Goal: Task Accomplishment & Management: Manage account settings

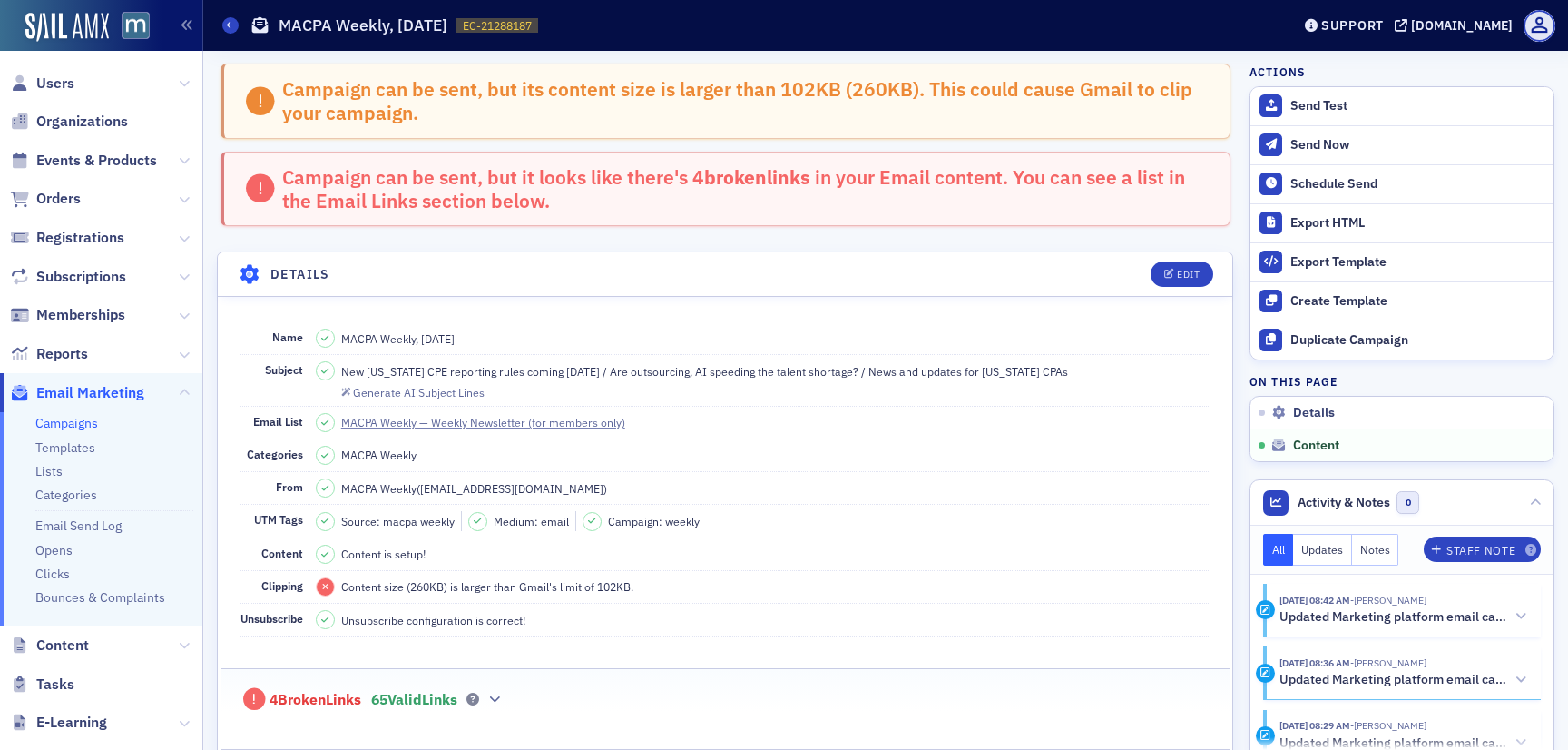
scroll to position [1505, 0]
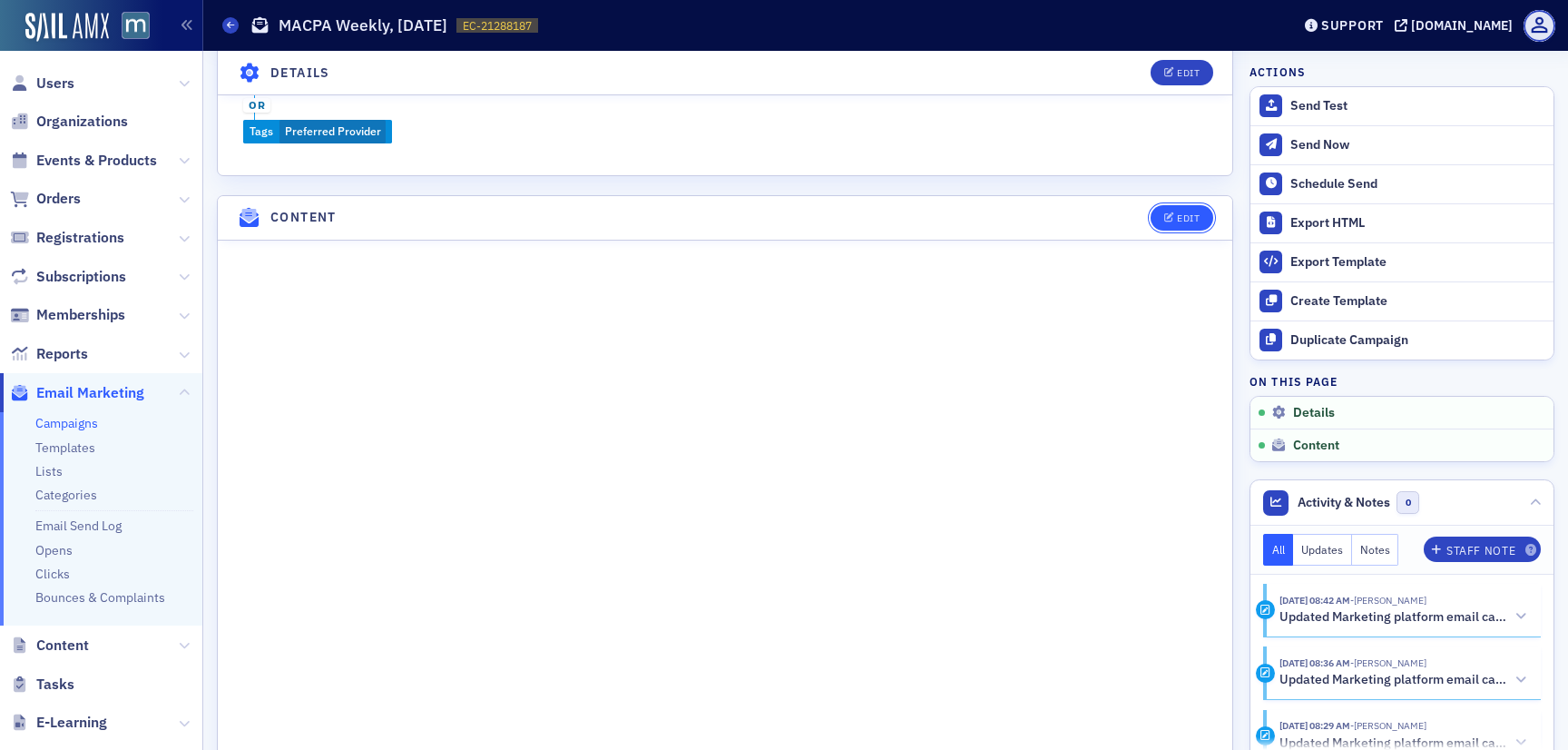
click at [1203, 212] on button "Edit" at bounding box center [1181, 218] width 63 height 25
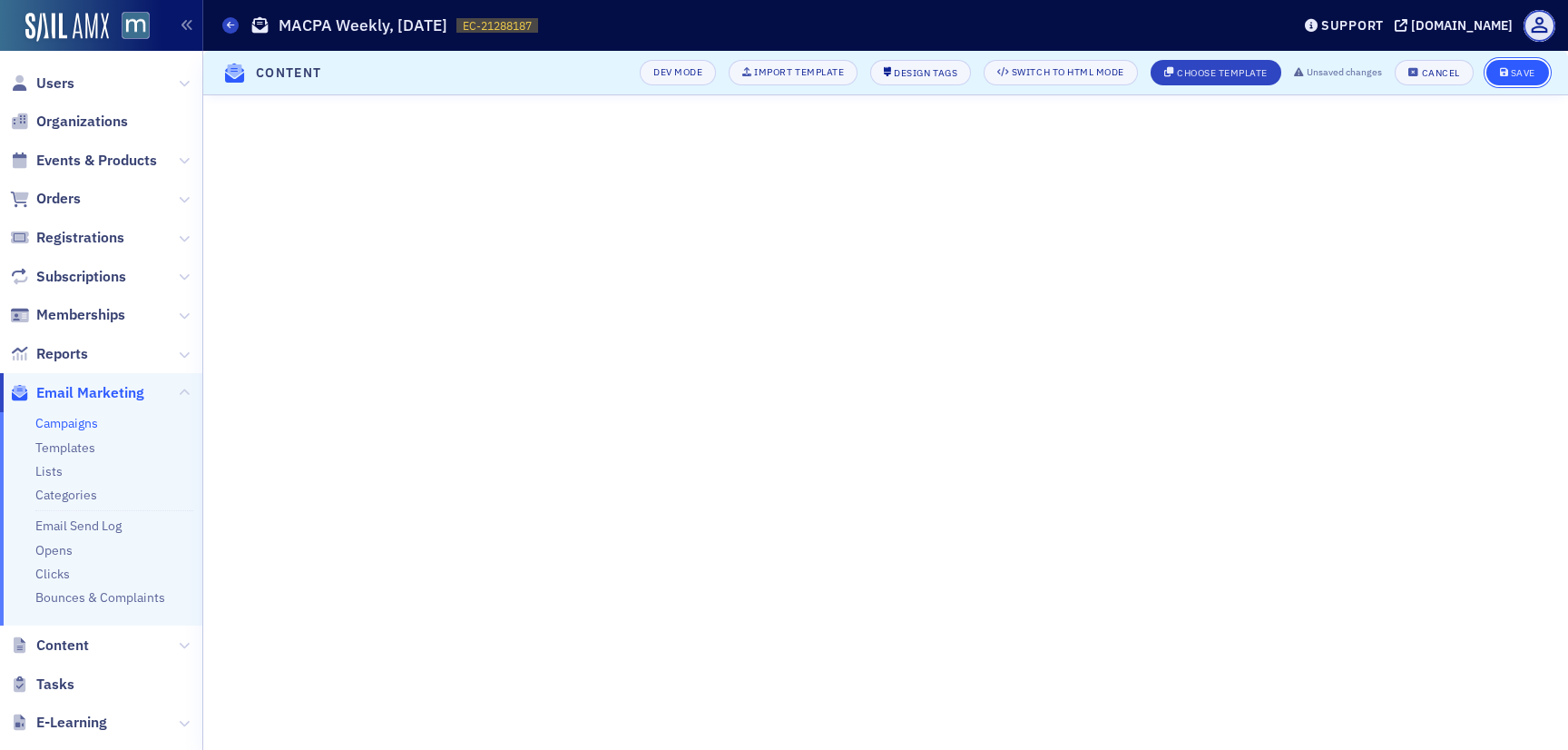
click at [1520, 78] on div "Save" at bounding box center [1523, 73] width 24 height 10
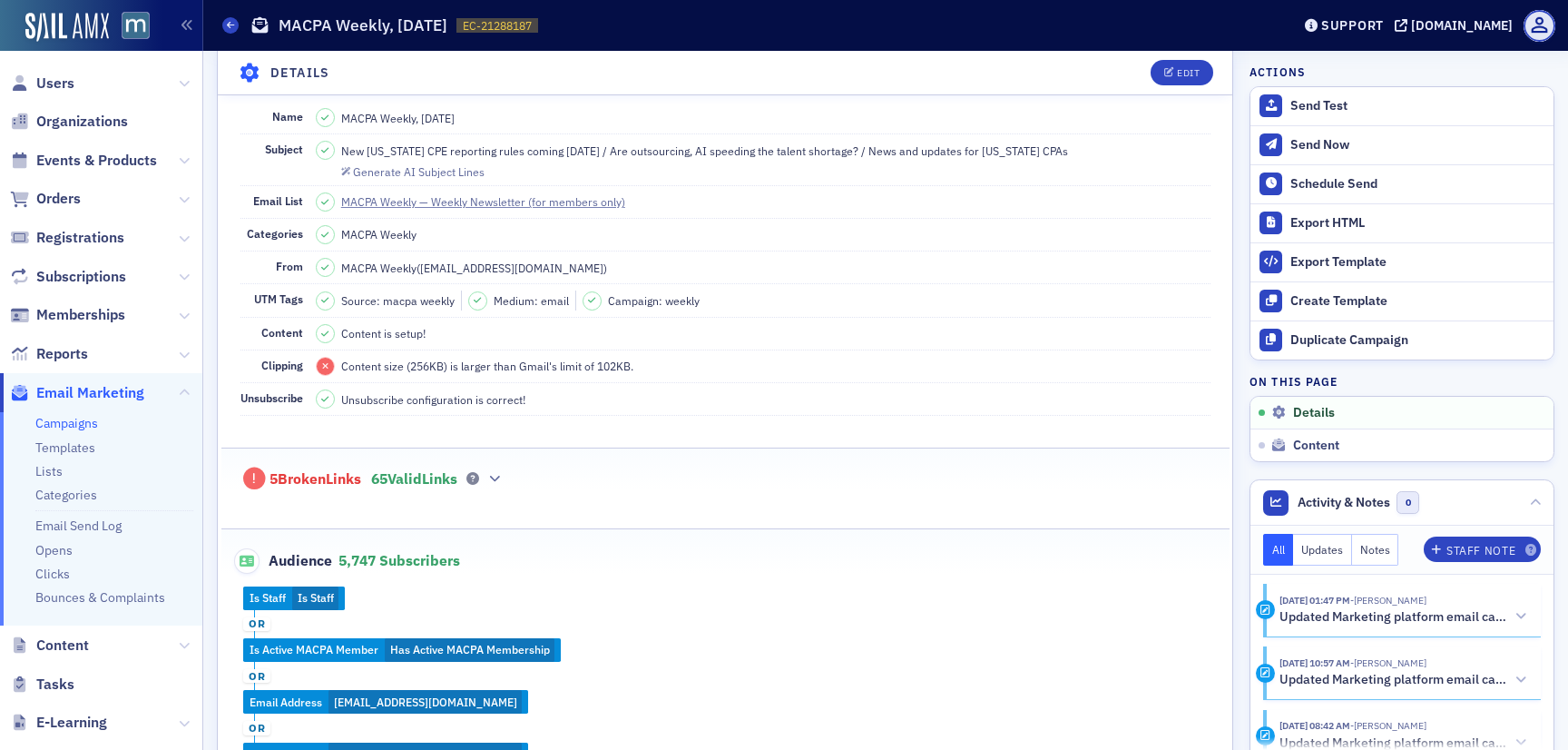
scroll to position [224, 0]
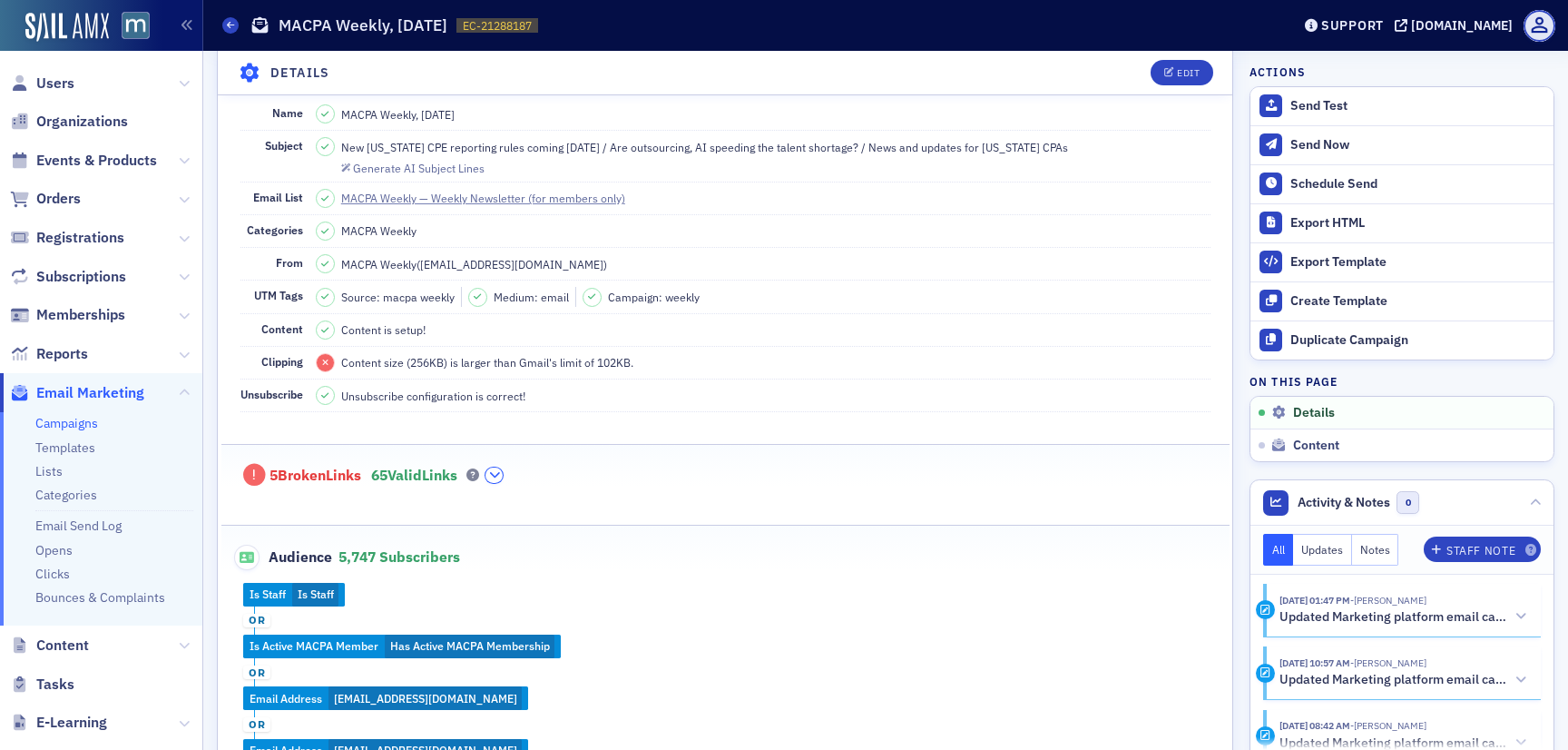
click at [500, 472] on icon "button" at bounding box center [494, 474] width 11 height 11
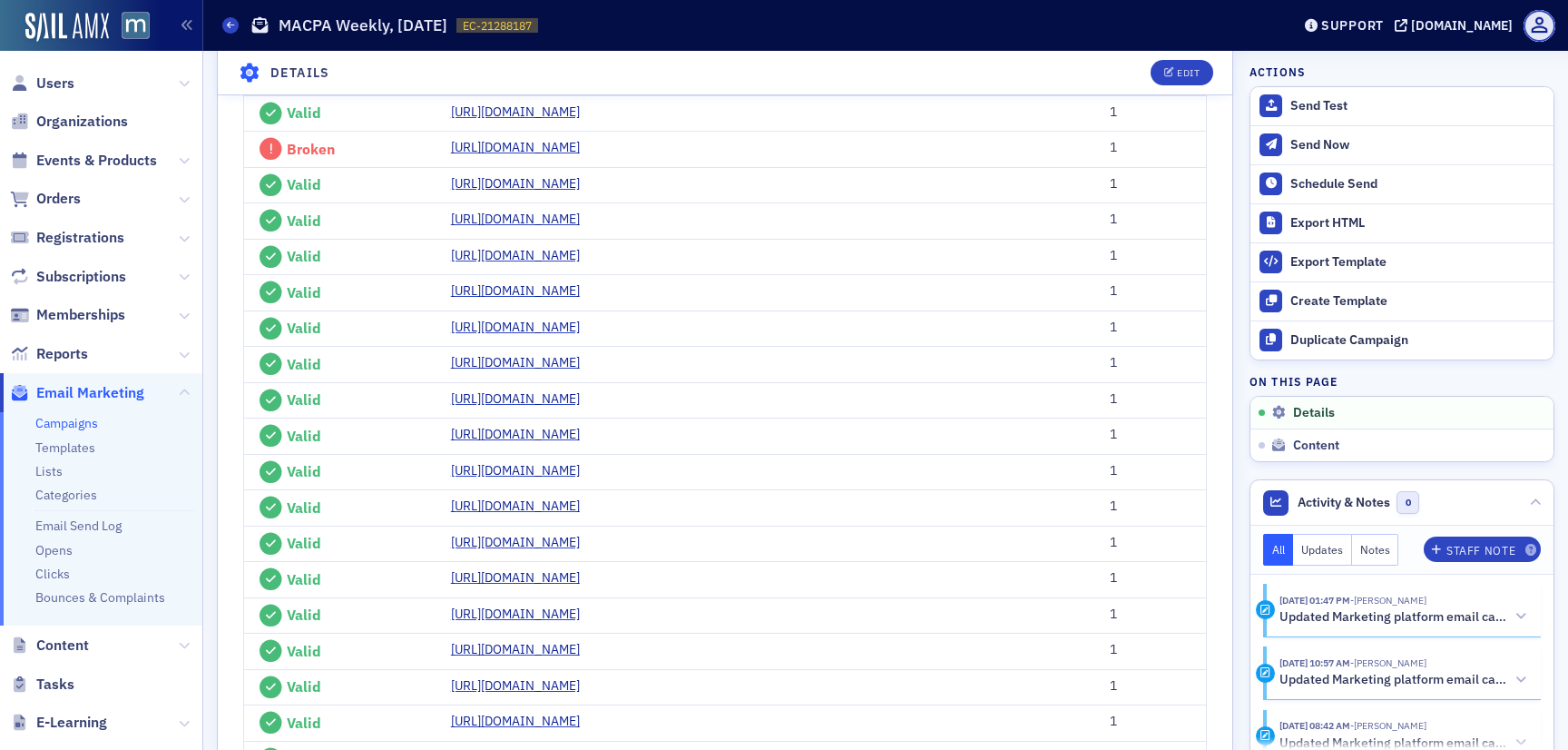
scroll to position [978, 0]
click at [521, 156] on link "https://podcastindex.org/podcast/66135?utm_source=macpa+weekly&utm_medium=email…" at bounding box center [523, 146] width 142 height 19
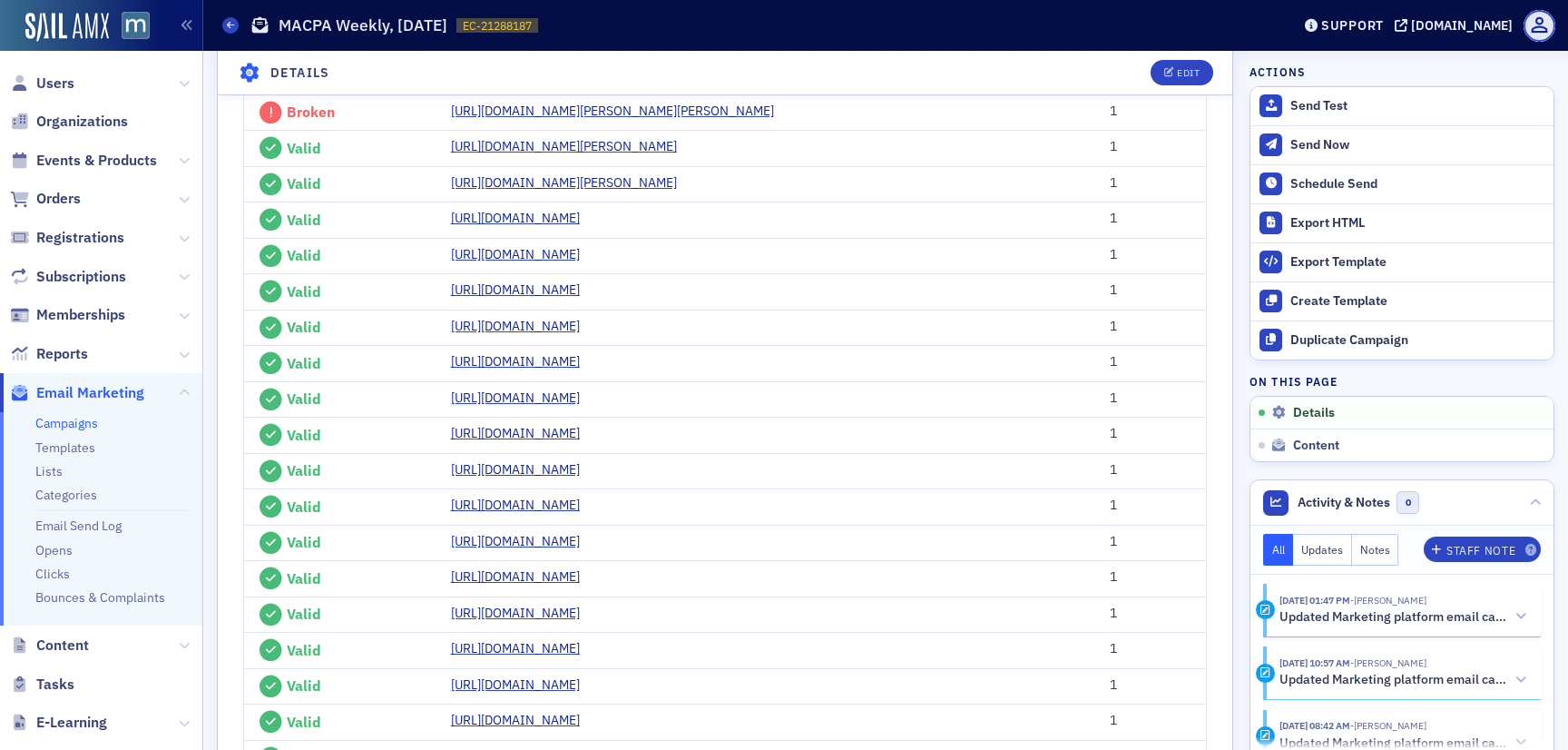
scroll to position [2201, 0]
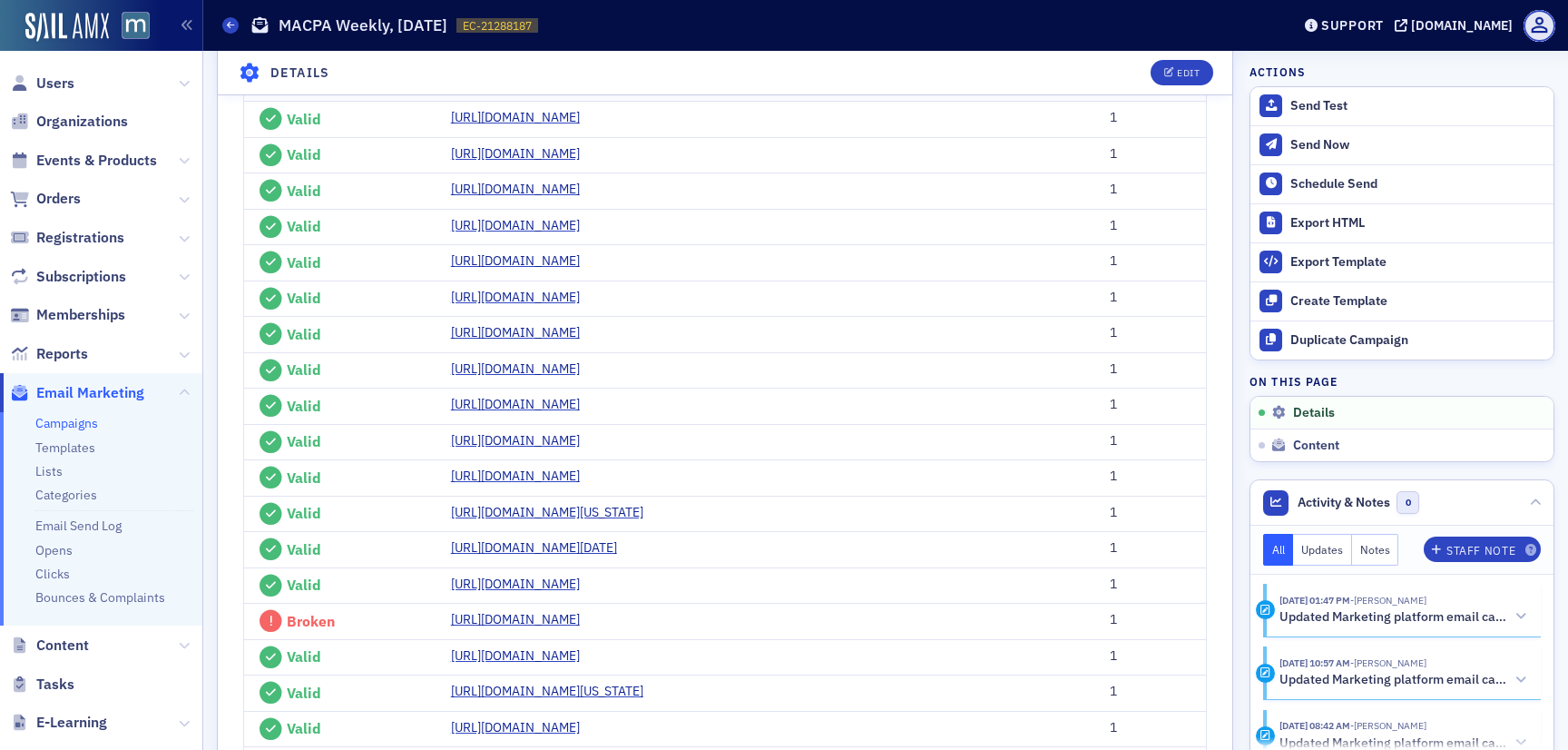
scroll to position [2444, 0]
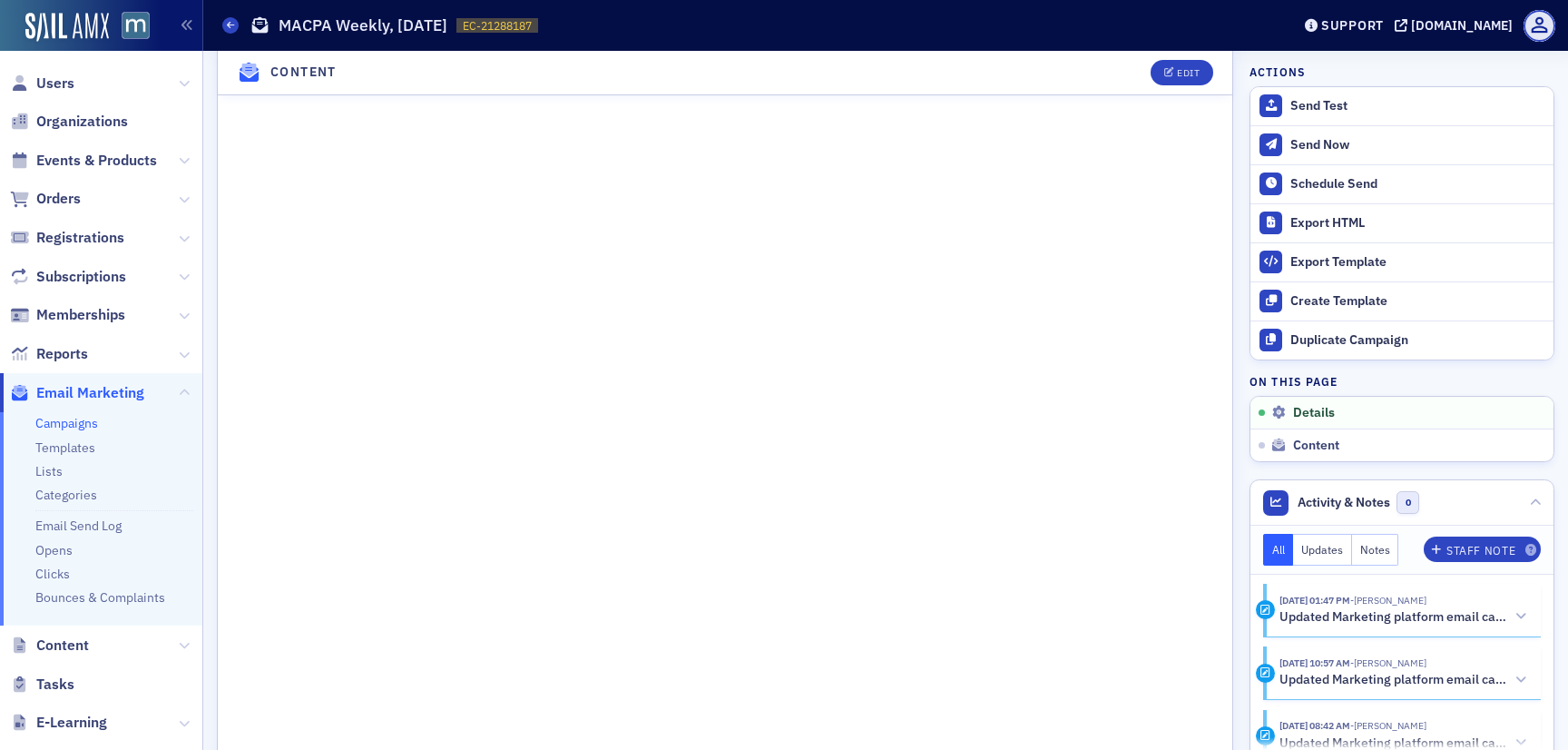
scroll to position [3703, 0]
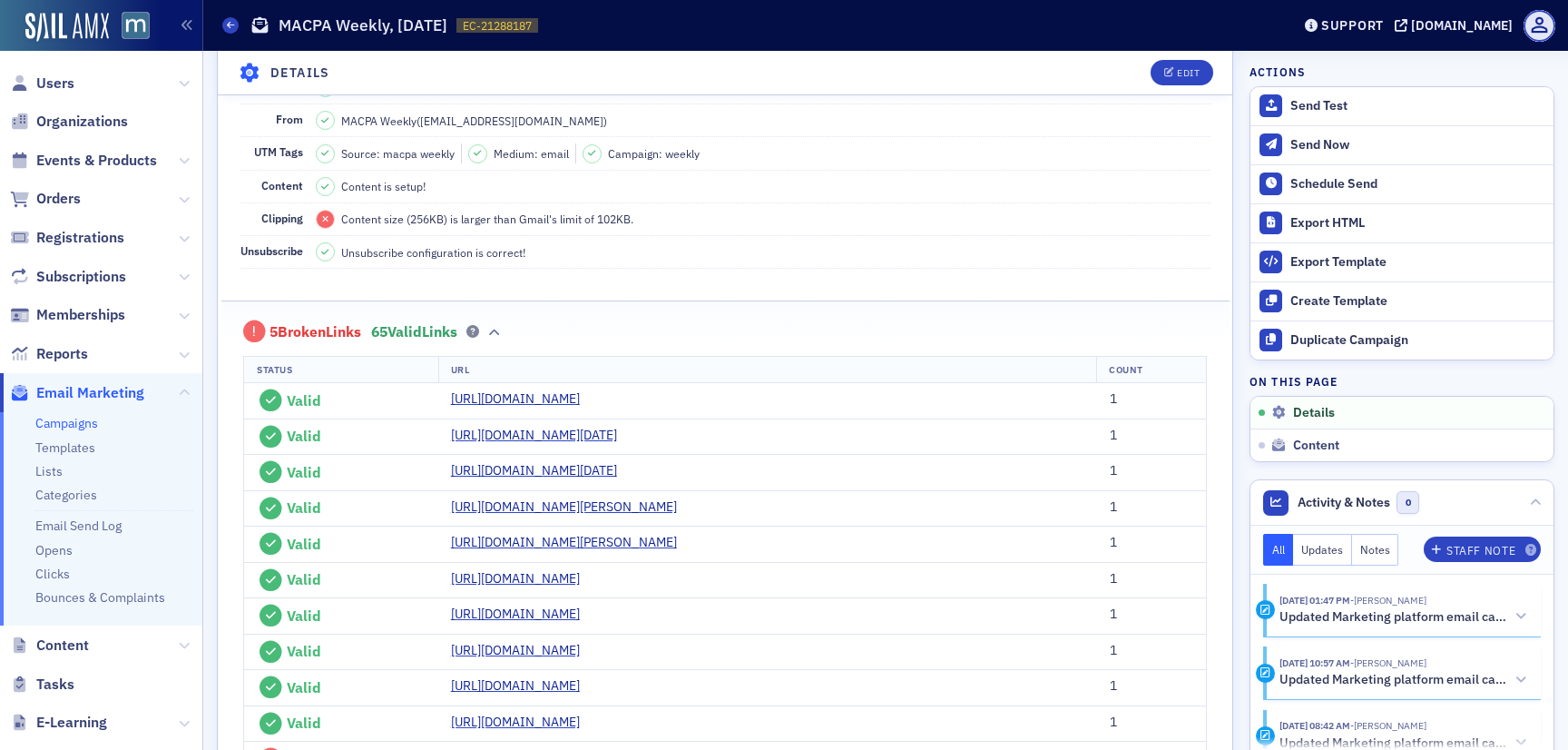
scroll to position [0, 0]
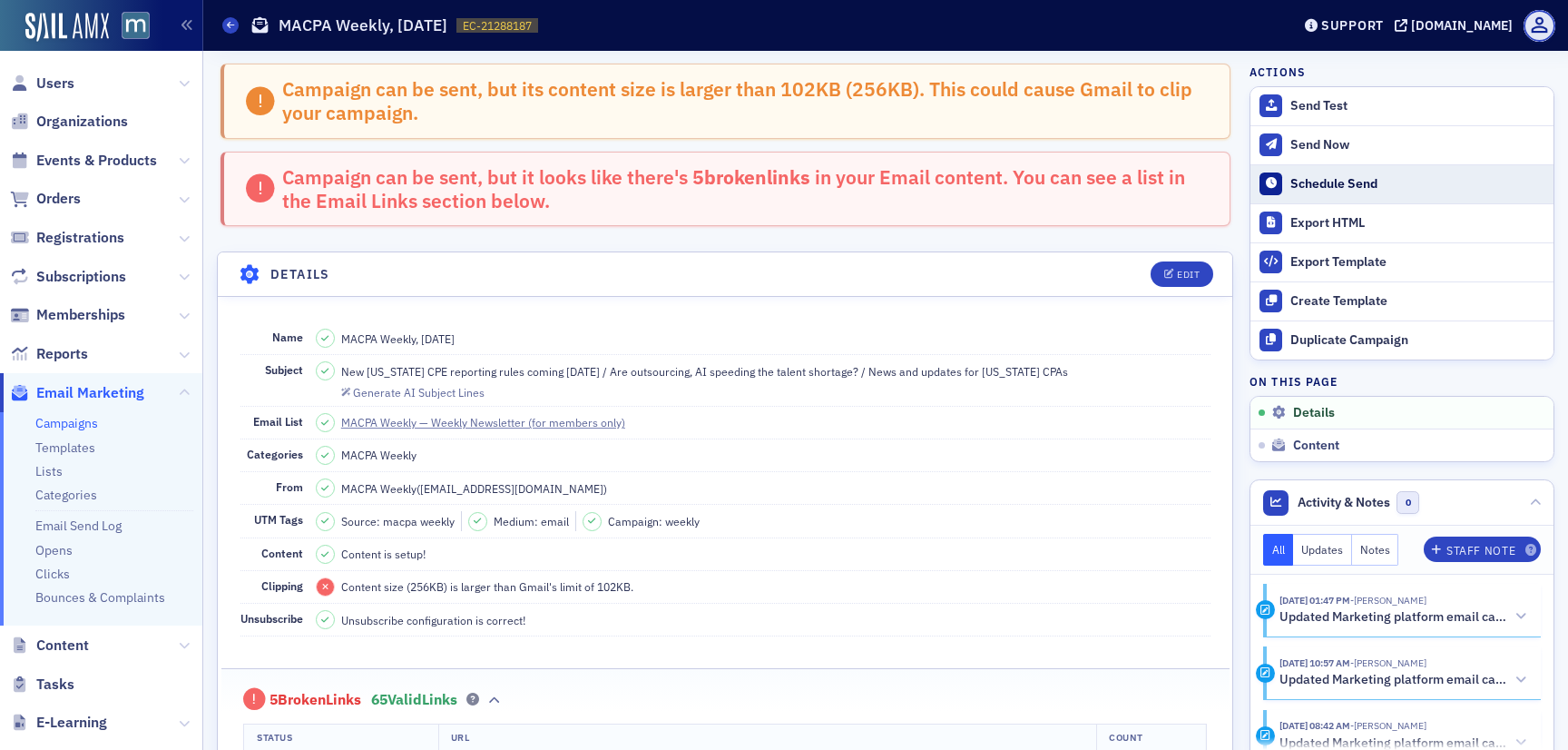
click at [1326, 191] on div "Schedule Send" at bounding box center [1418, 184] width 254 height 16
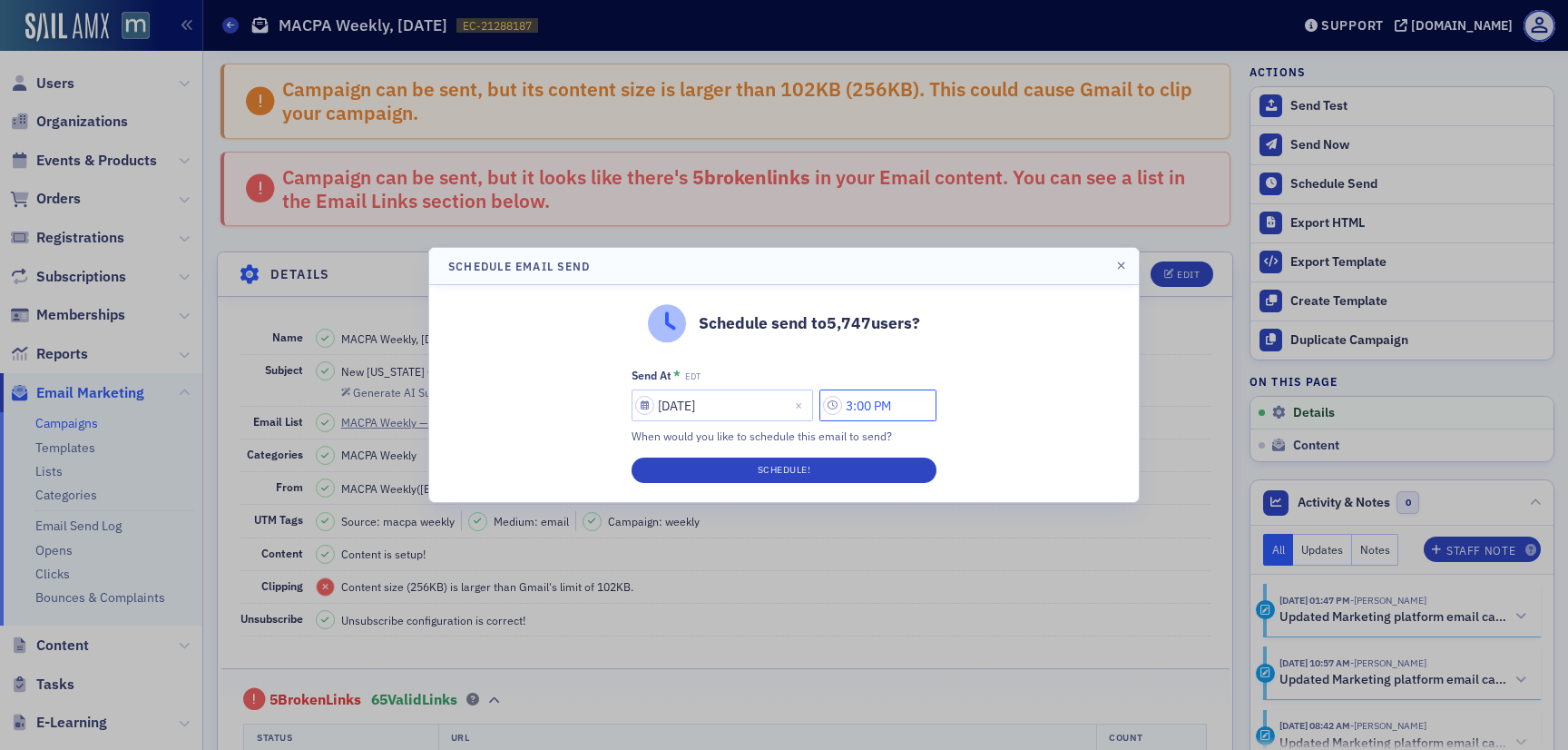
click at [859, 409] on input "3:00 PM" at bounding box center [878, 404] width 117 height 32
click at [869, 406] on input "2:00 PM" at bounding box center [878, 404] width 117 height 32
type input "2:30 PM"
click at [861, 461] on button "Schedule!" at bounding box center [784, 470] width 305 height 25
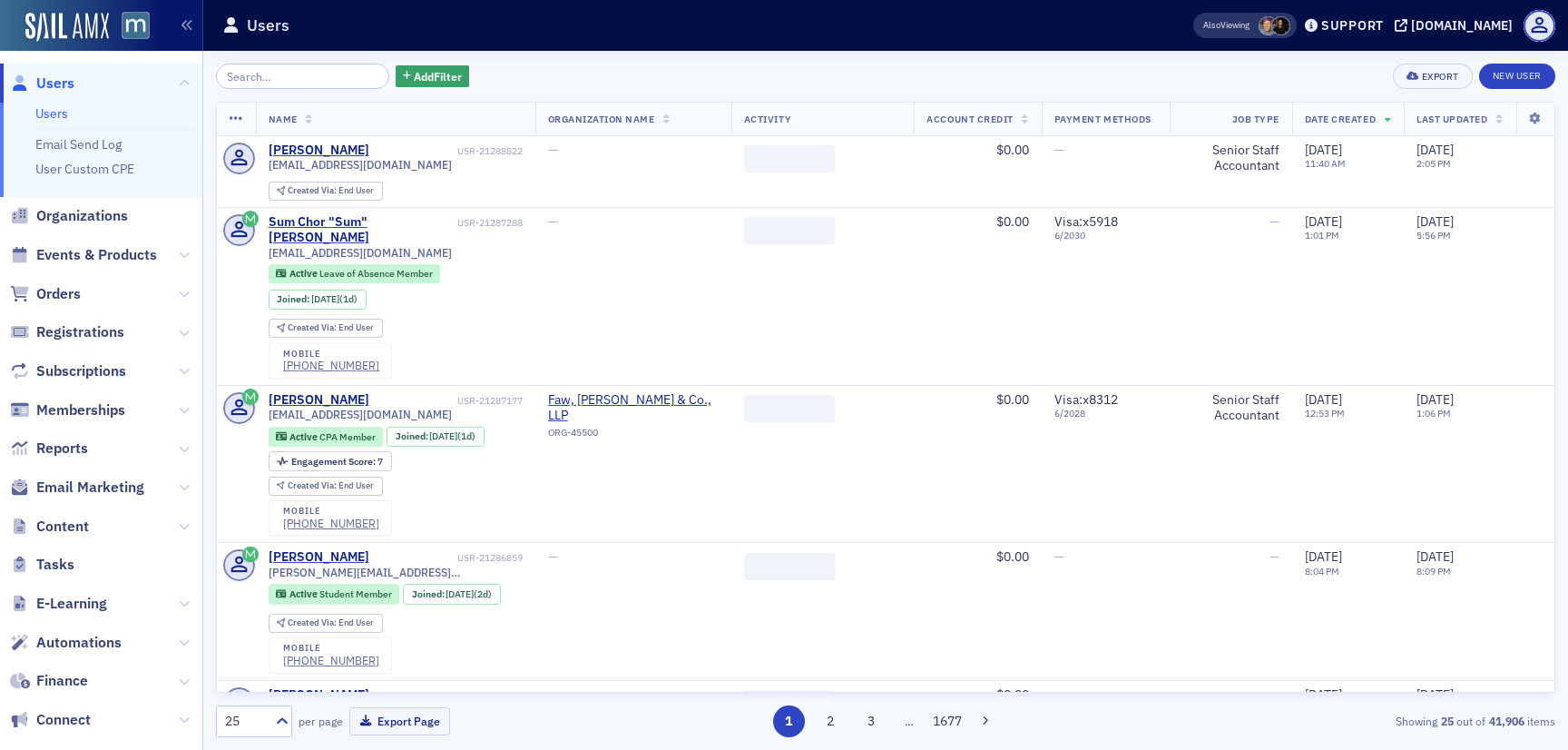
click at [92, 498] on span "Email Marketing" at bounding box center [101, 487] width 202 height 39
click at [91, 494] on span "Email Marketing" at bounding box center [90, 487] width 108 height 20
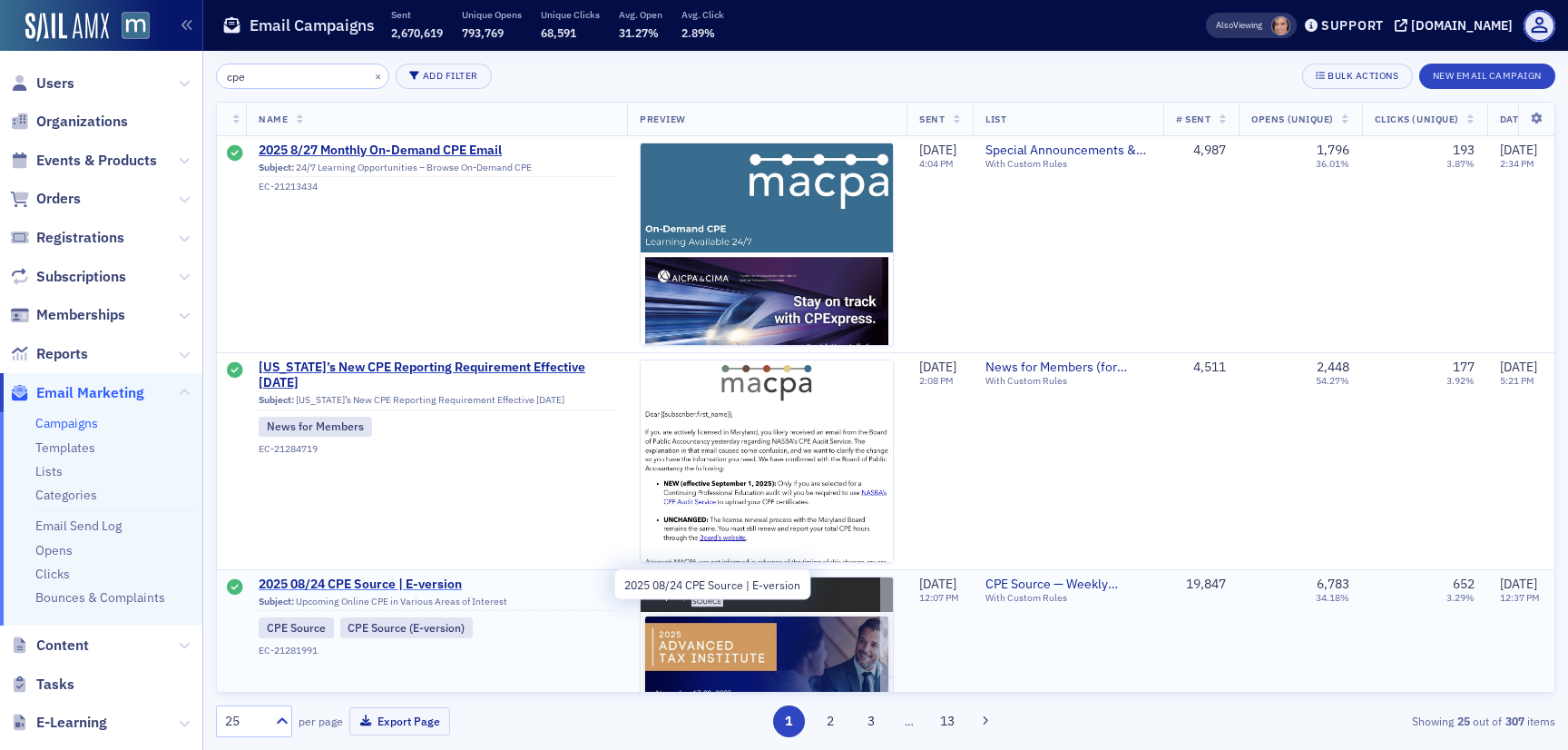
type input "cpe"
click at [386, 579] on span "2025 08/24 CPE Source | E-version" at bounding box center [437, 584] width 356 height 16
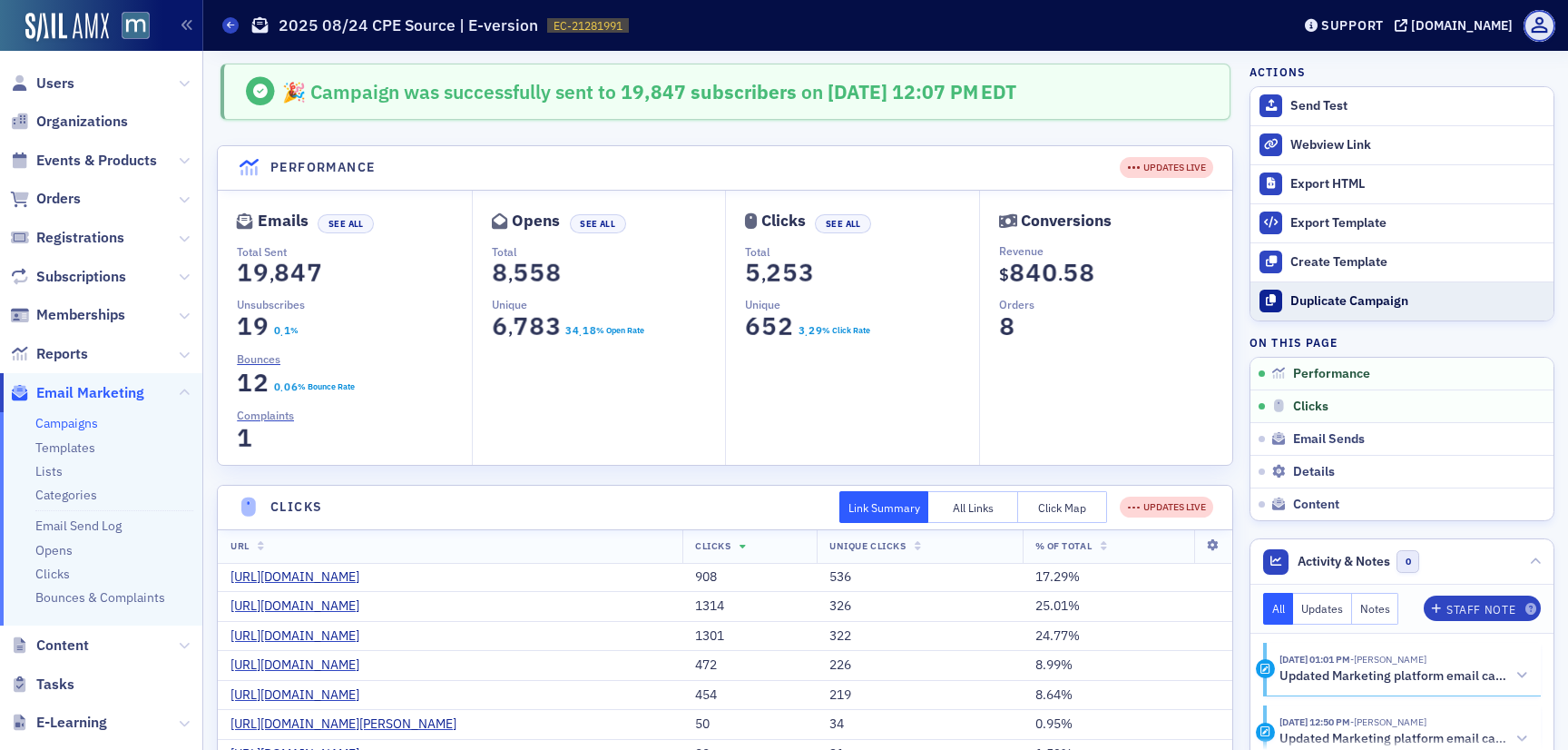
click at [1379, 303] on div "Duplicate Campaign" at bounding box center [1418, 301] width 254 height 16
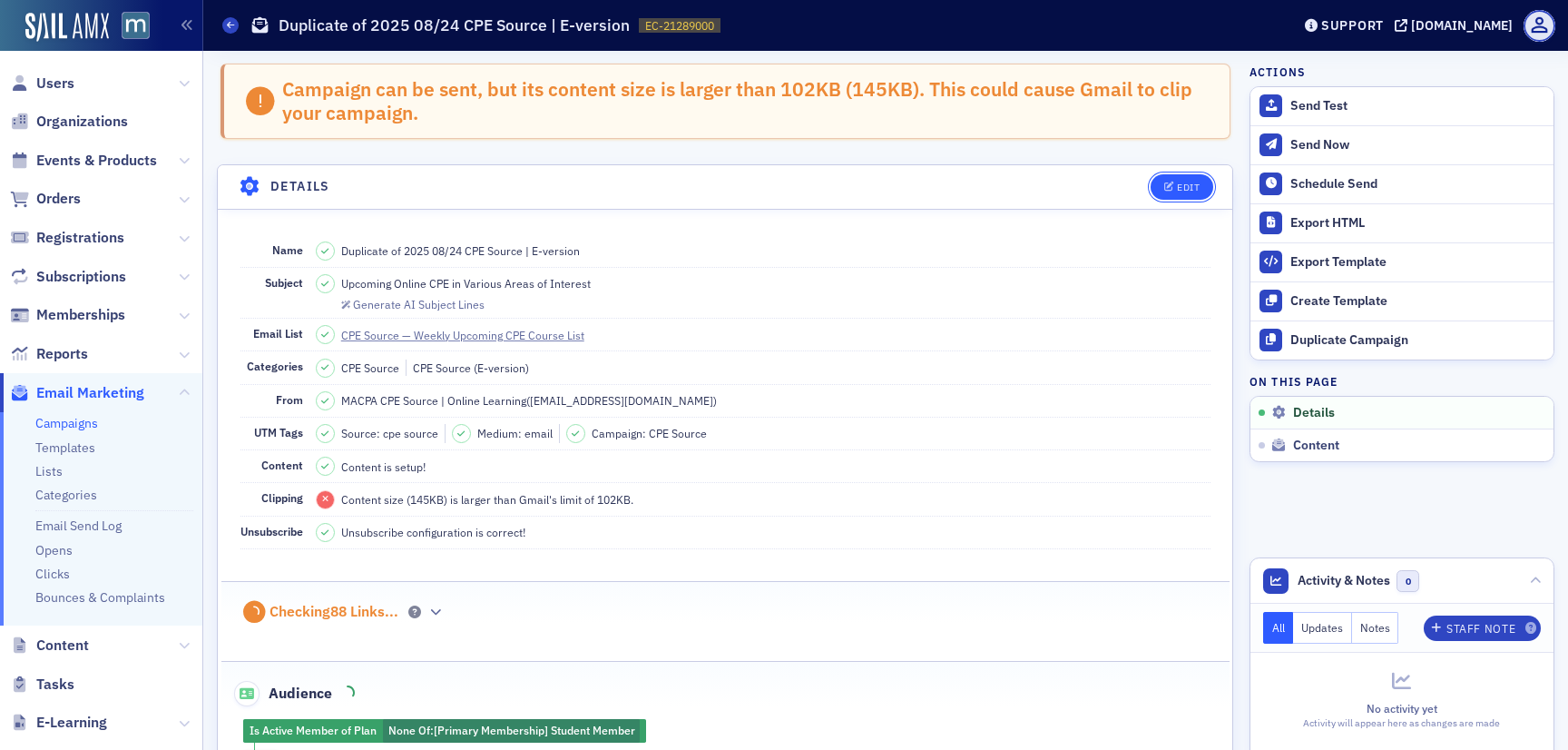
click at [1181, 185] on div "Edit" at bounding box center [1189, 187] width 23 height 10
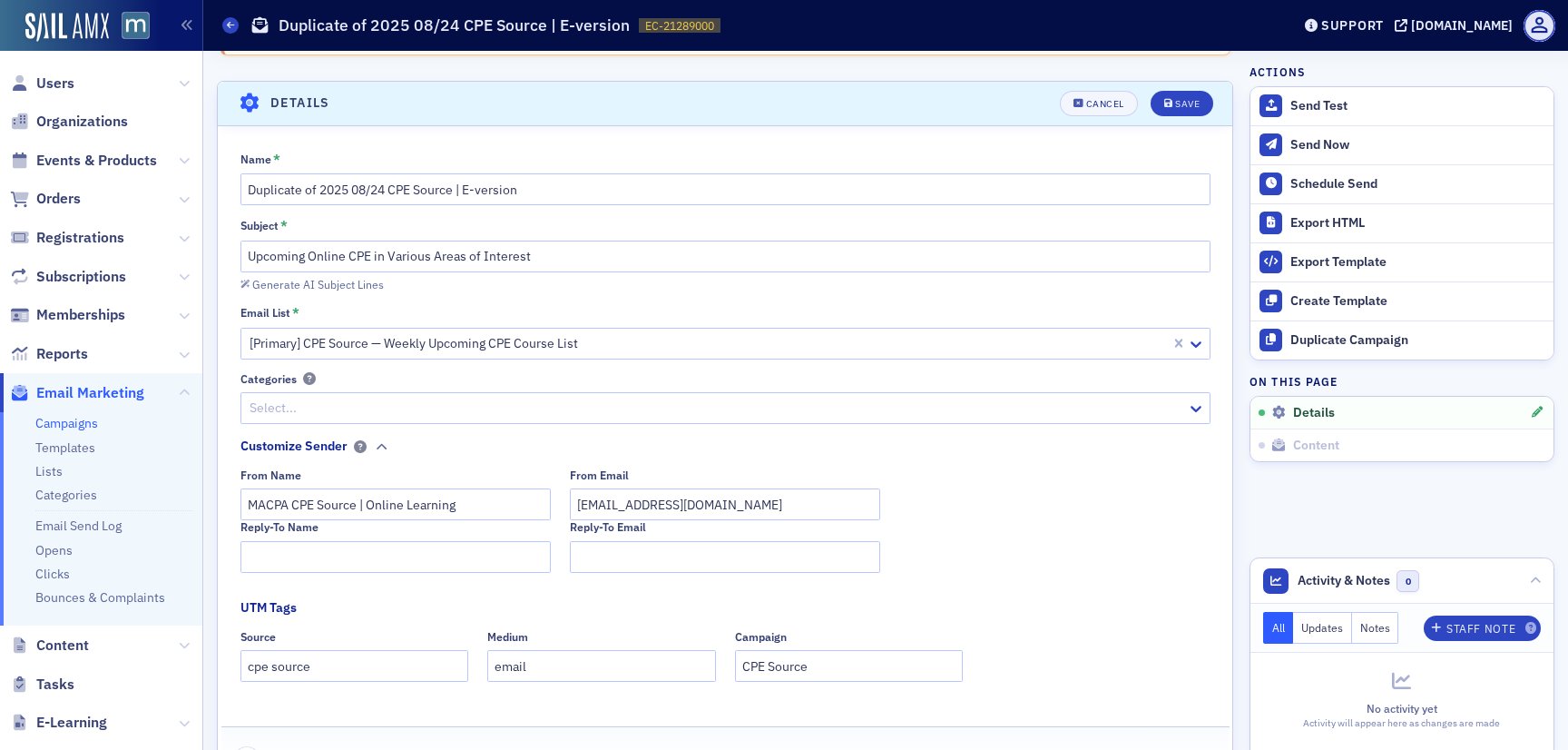
scroll to position [103, 0]
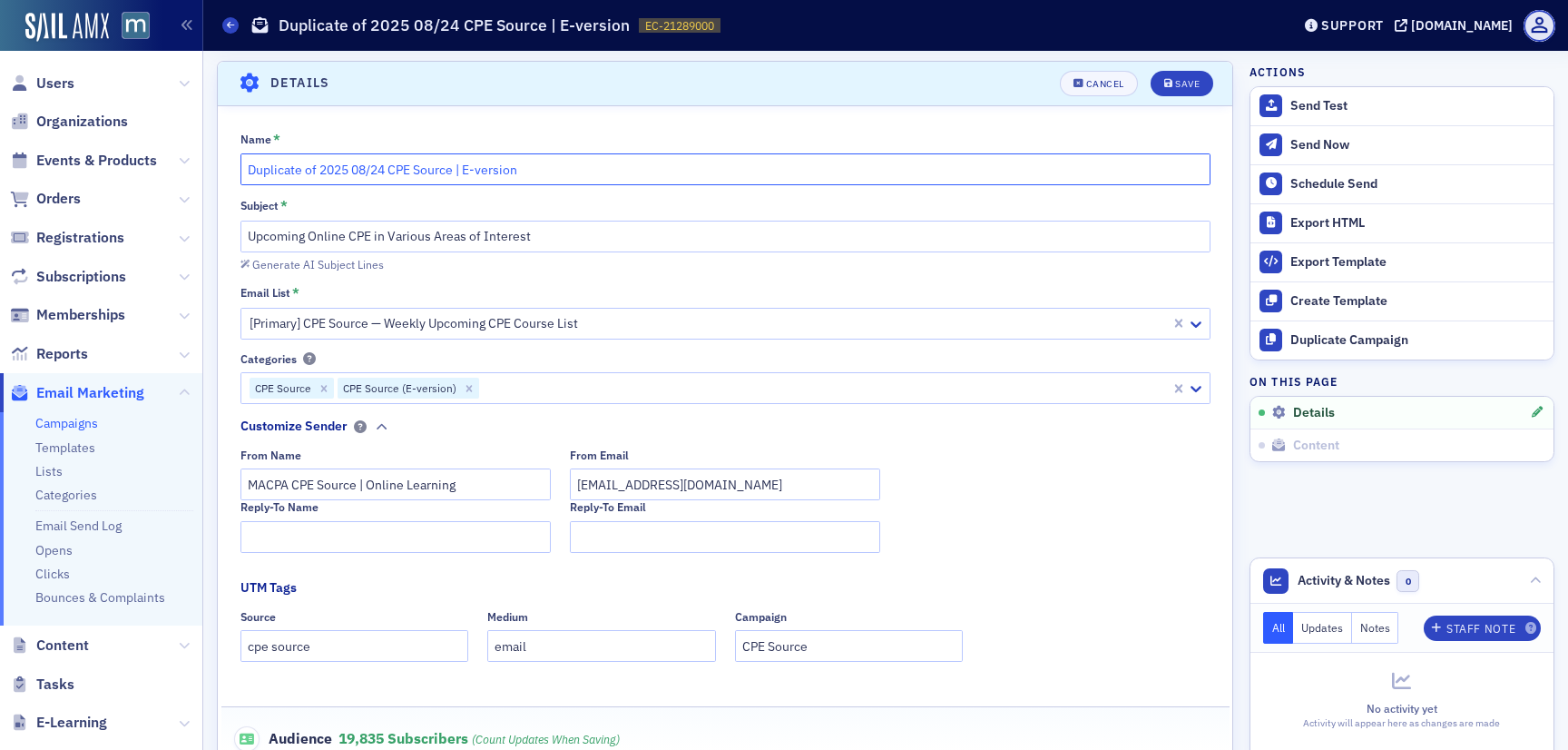
drag, startPoint x: 386, startPoint y: 169, endPoint x: 373, endPoint y: 169, distance: 13.0
click at [373, 169] on input "Duplicate of 2025 08/24 CPE Source | E-version" at bounding box center [726, 168] width 970 height 32
click at [357, 172] on input "Duplicate of 2025 08/31 CPE Source | E-version" at bounding box center [726, 168] width 970 height 32
drag, startPoint x: 320, startPoint y: 171, endPoint x: 127, endPoint y: 181, distance: 193.3
click at [132, 181] on div "Users Organizations Events & Products Orders Registrations Subscriptions Member…" at bounding box center [784, 375] width 1568 height 750
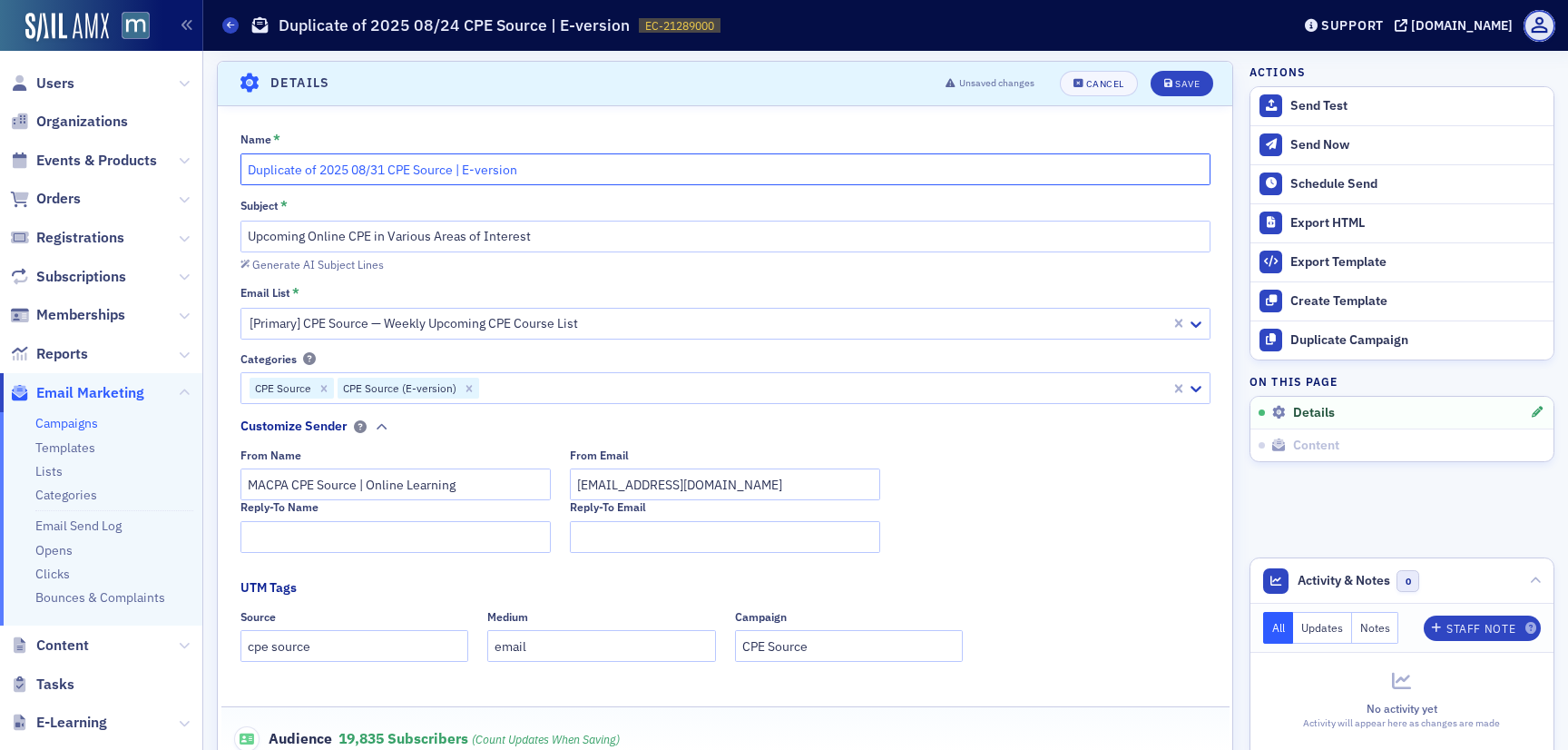
click at [321, 173] on input "Duplicate of 2025 08/31 CPE Source | E-version" at bounding box center [726, 168] width 970 height 32
drag, startPoint x: 318, startPoint y: 169, endPoint x: 210, endPoint y: 168, distance: 108.0
type input "2025 08/31 CPE Source | E-version"
click at [1191, 88] on button "Save" at bounding box center [1181, 84] width 63 height 25
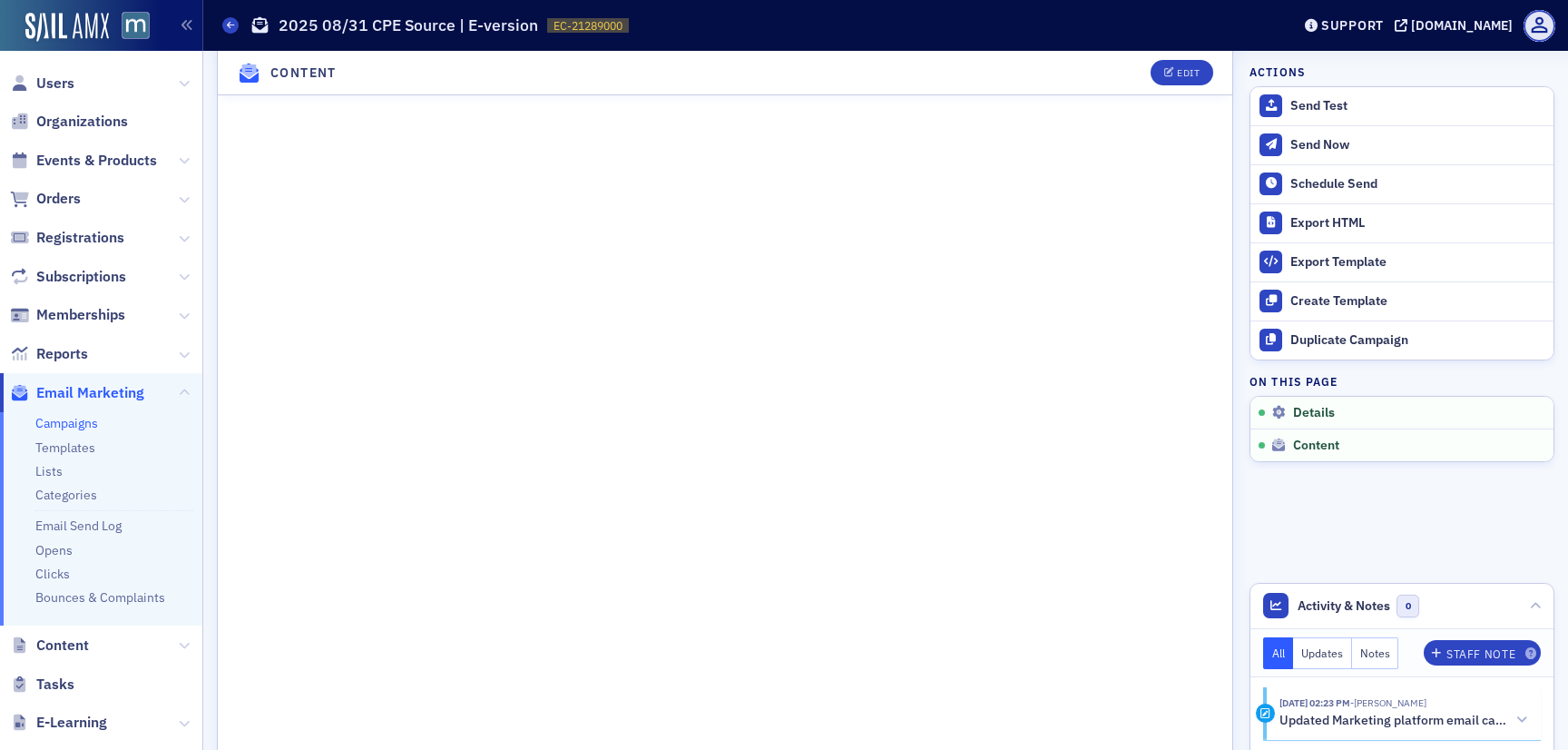
scroll to position [520, 0]
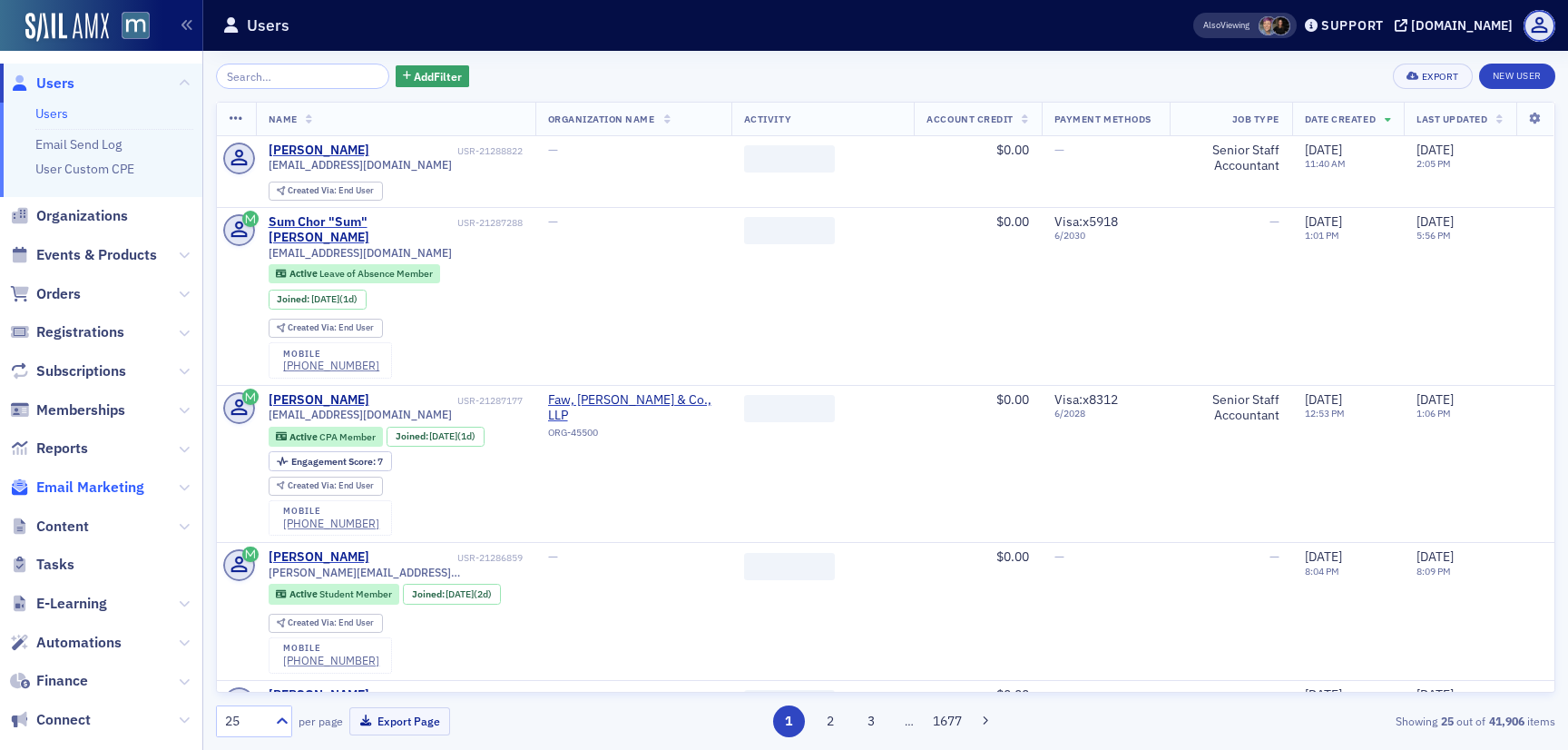
click at [96, 489] on span "Email Marketing" at bounding box center [90, 487] width 108 height 20
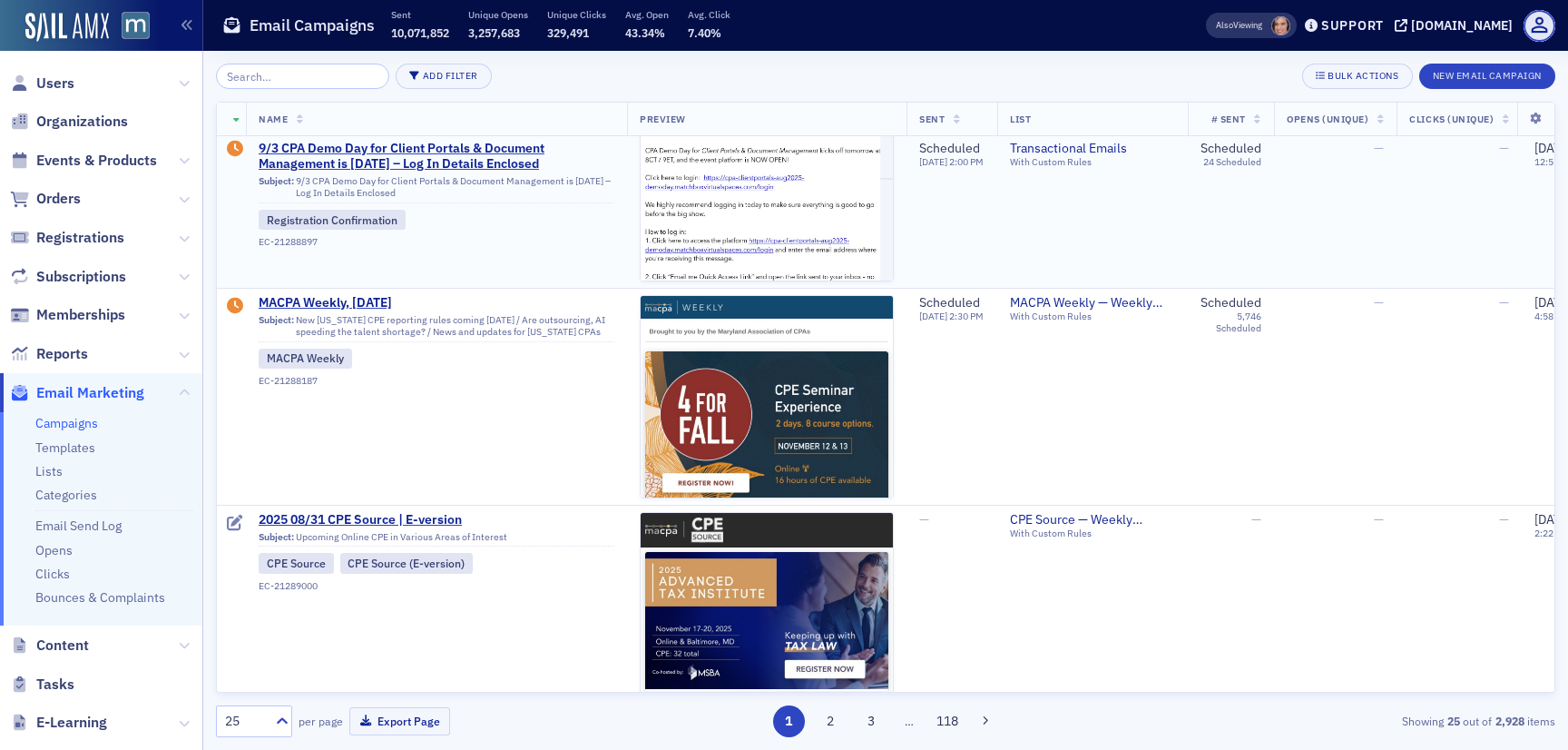
scroll to position [523, 0]
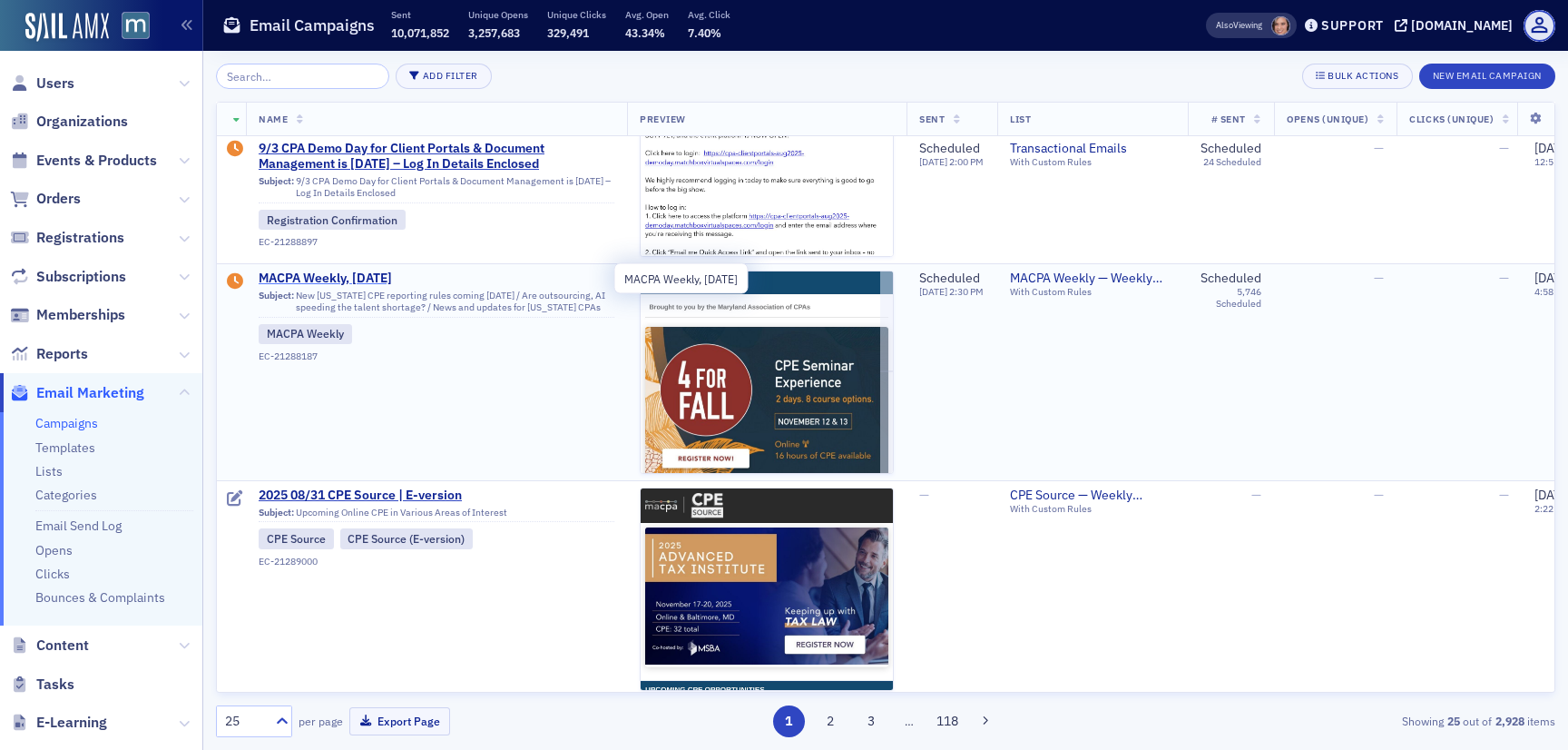
click at [377, 277] on span "MACPA Weekly, [DATE]" at bounding box center [437, 278] width 356 height 16
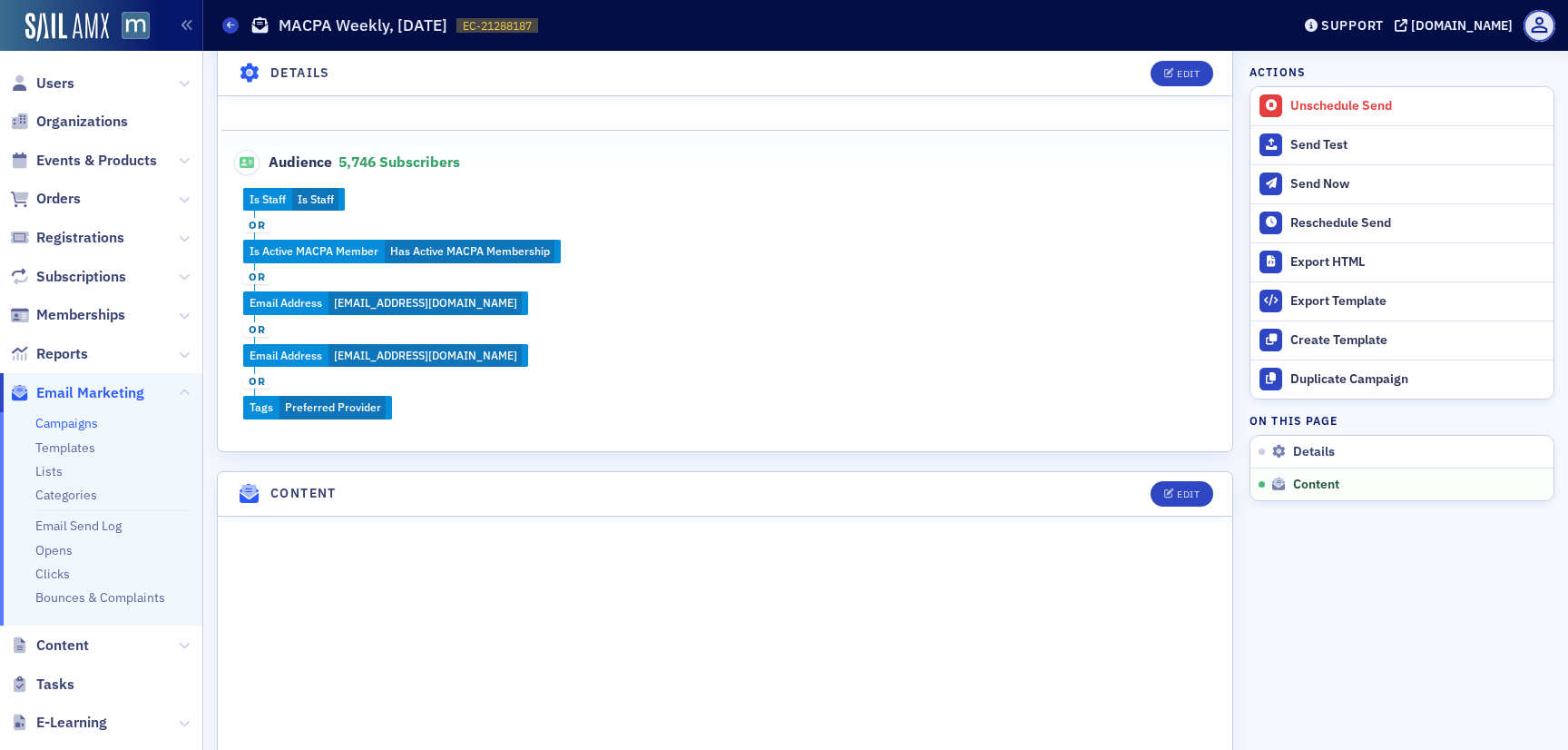
scroll to position [1429, 0]
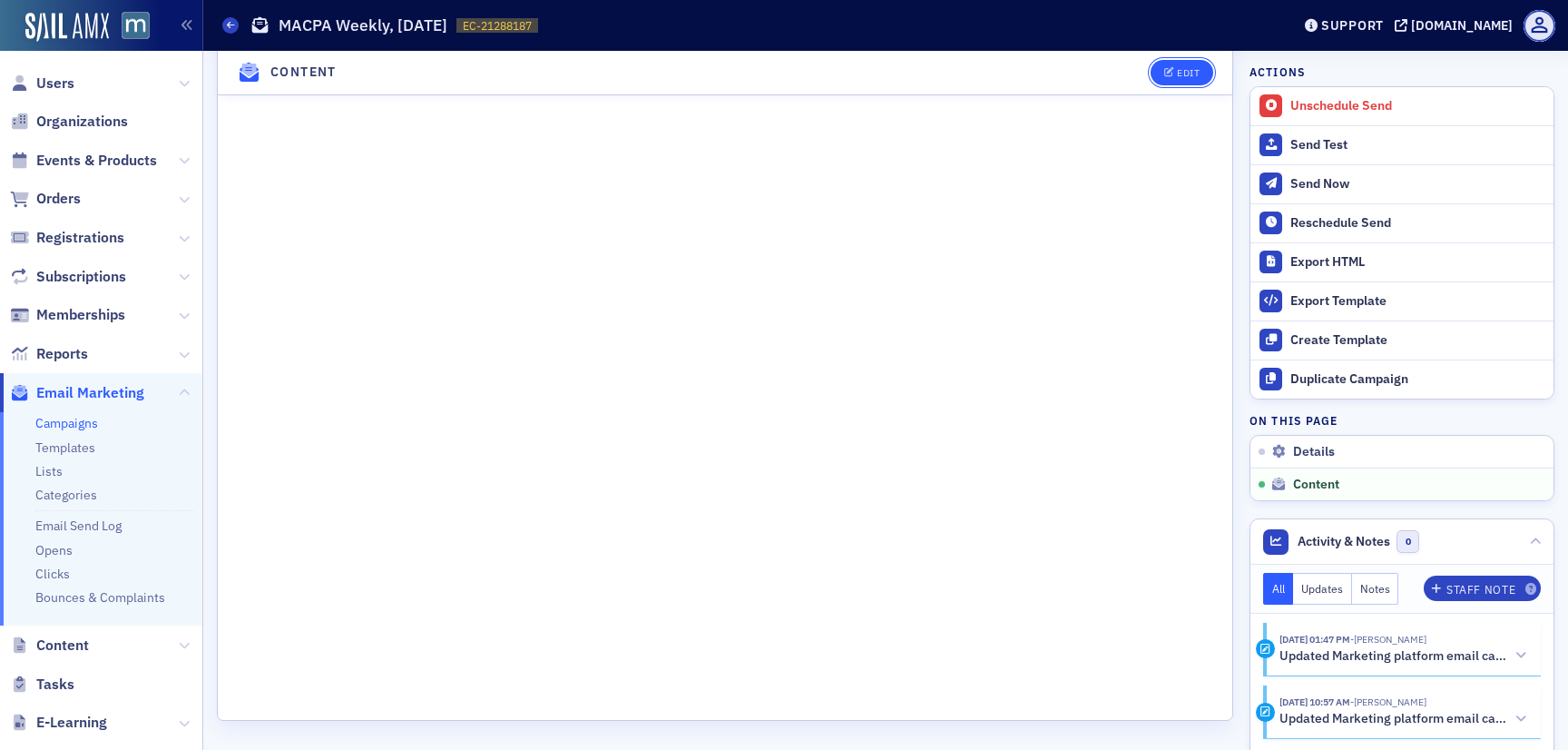
click at [1202, 66] on button "Edit" at bounding box center [1181, 72] width 63 height 25
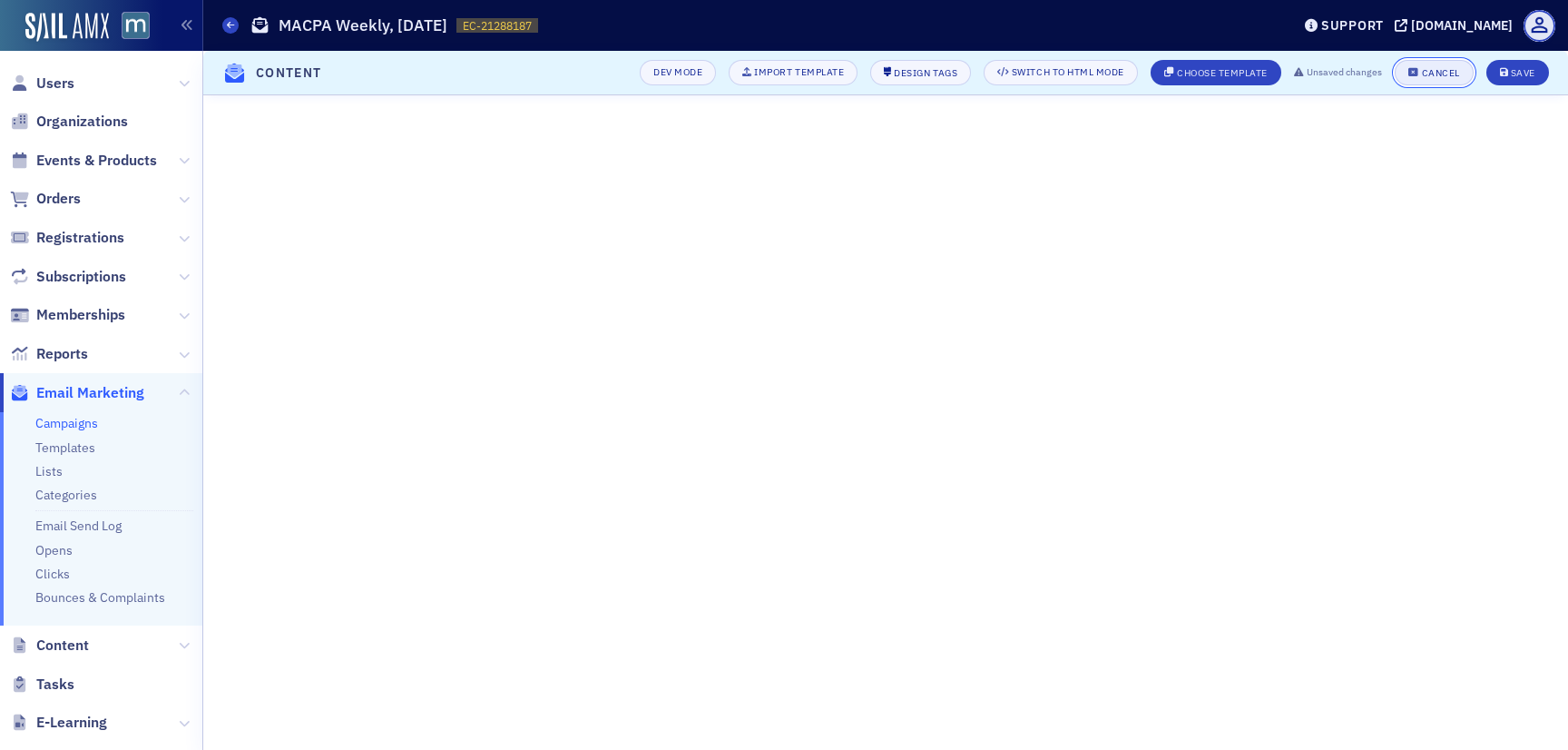
click at [1431, 68] on div "Cancel" at bounding box center [1441, 73] width 39 height 10
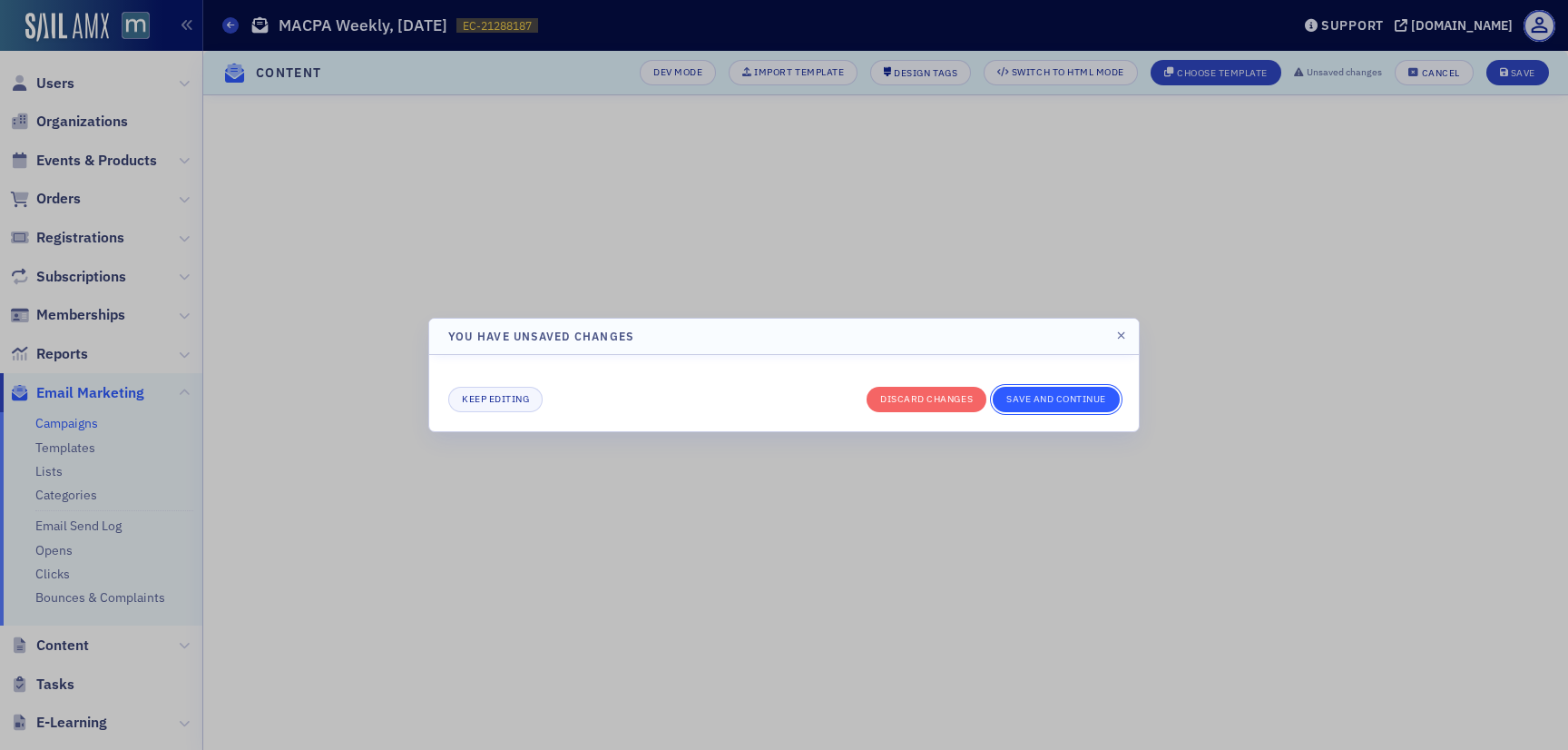
click at [1058, 395] on button "Save and continue" at bounding box center [1056, 400] width 127 height 25
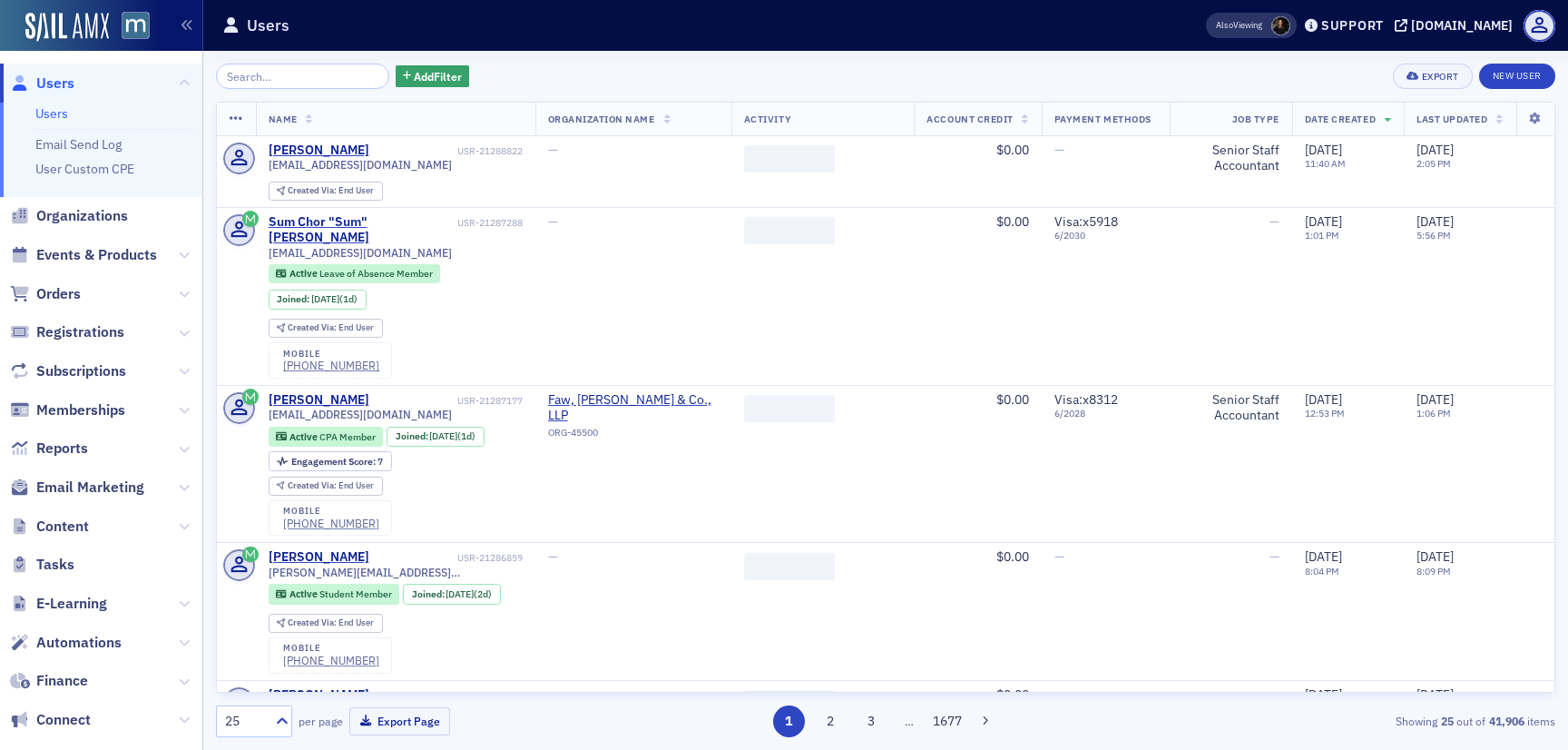
scroll to position [143, 0]
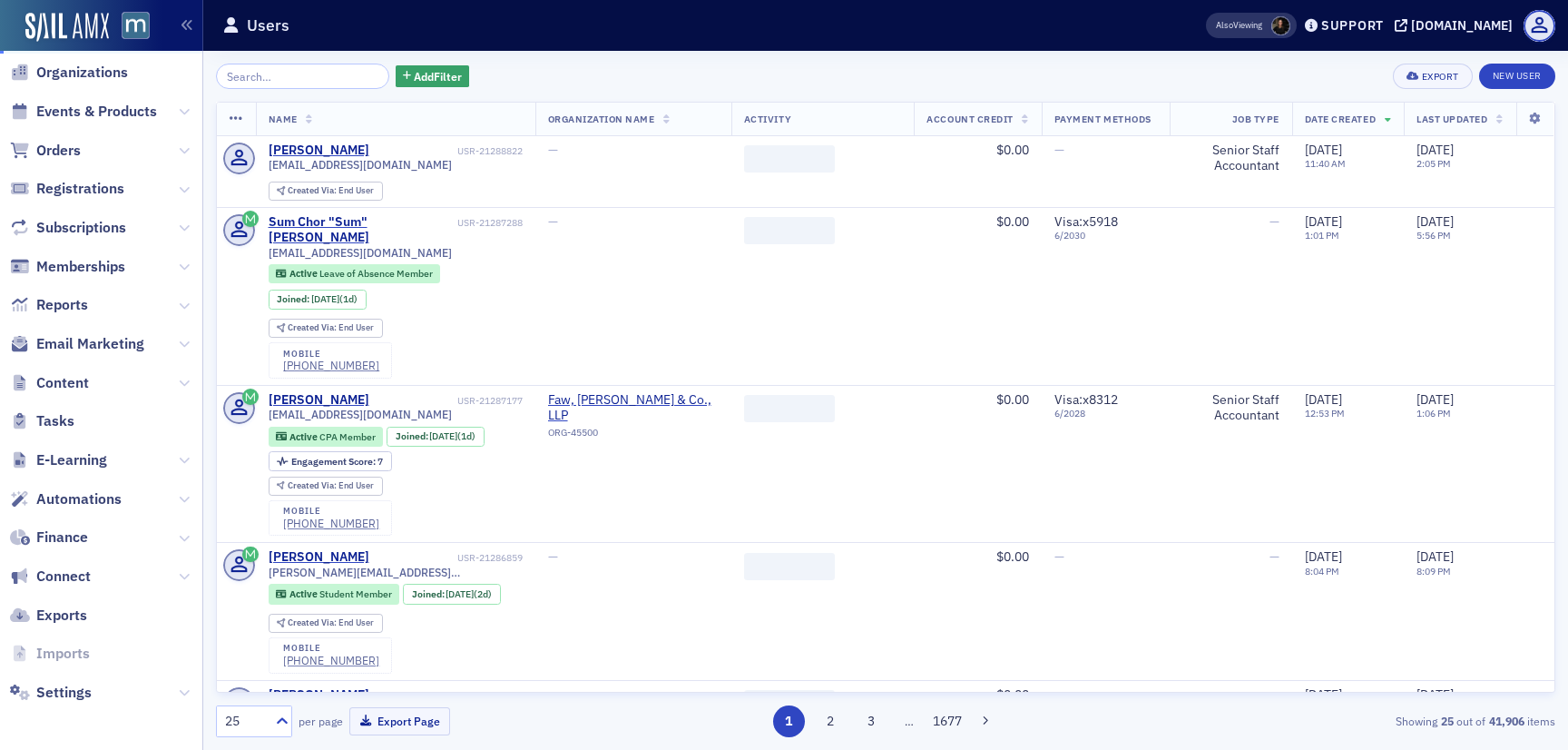
click at [65, 361] on span "Email Marketing" at bounding box center [101, 345] width 202 height 39
click at [65, 373] on span "Content" at bounding box center [63, 382] width 53 height 20
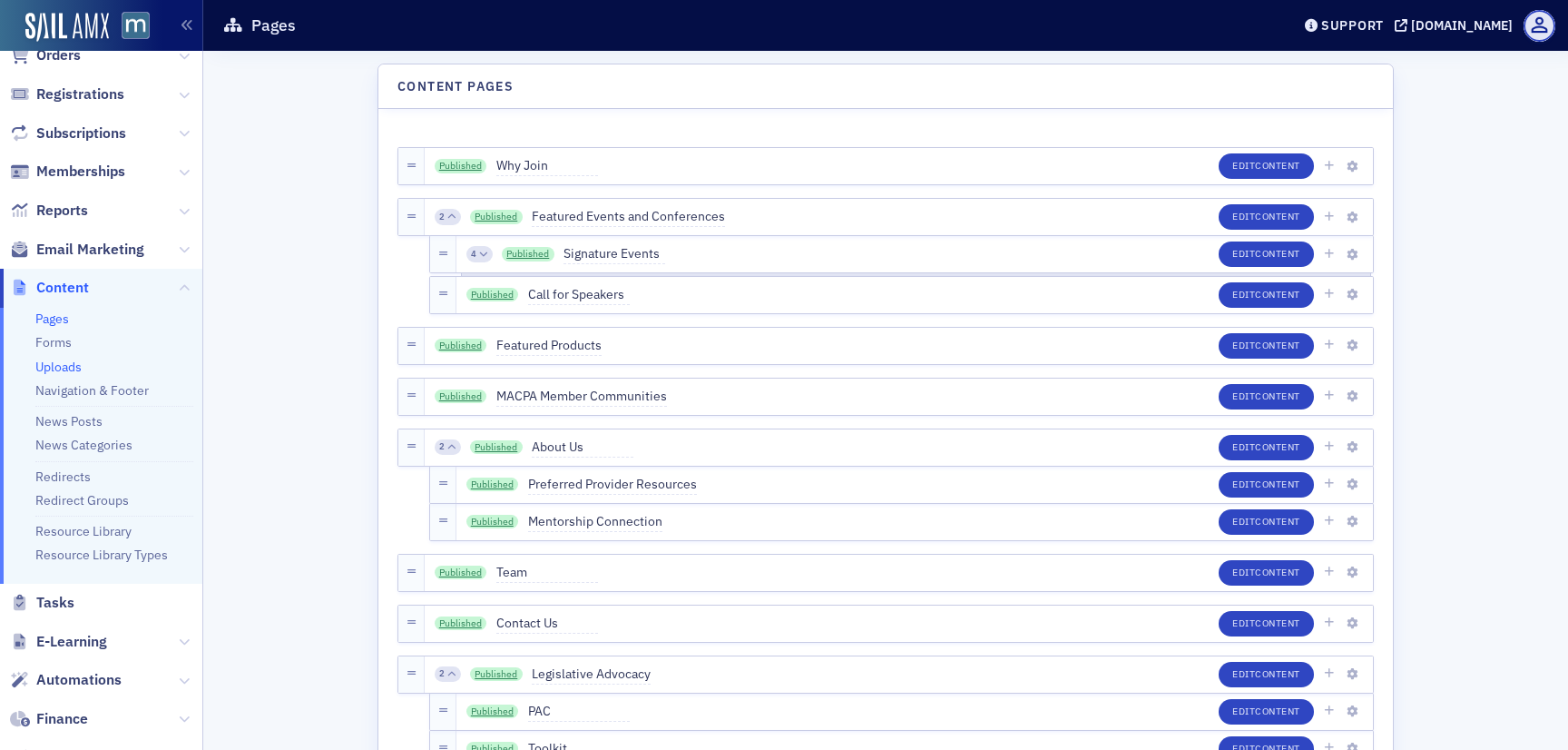
click at [65, 370] on link "Uploads" at bounding box center [59, 366] width 46 height 16
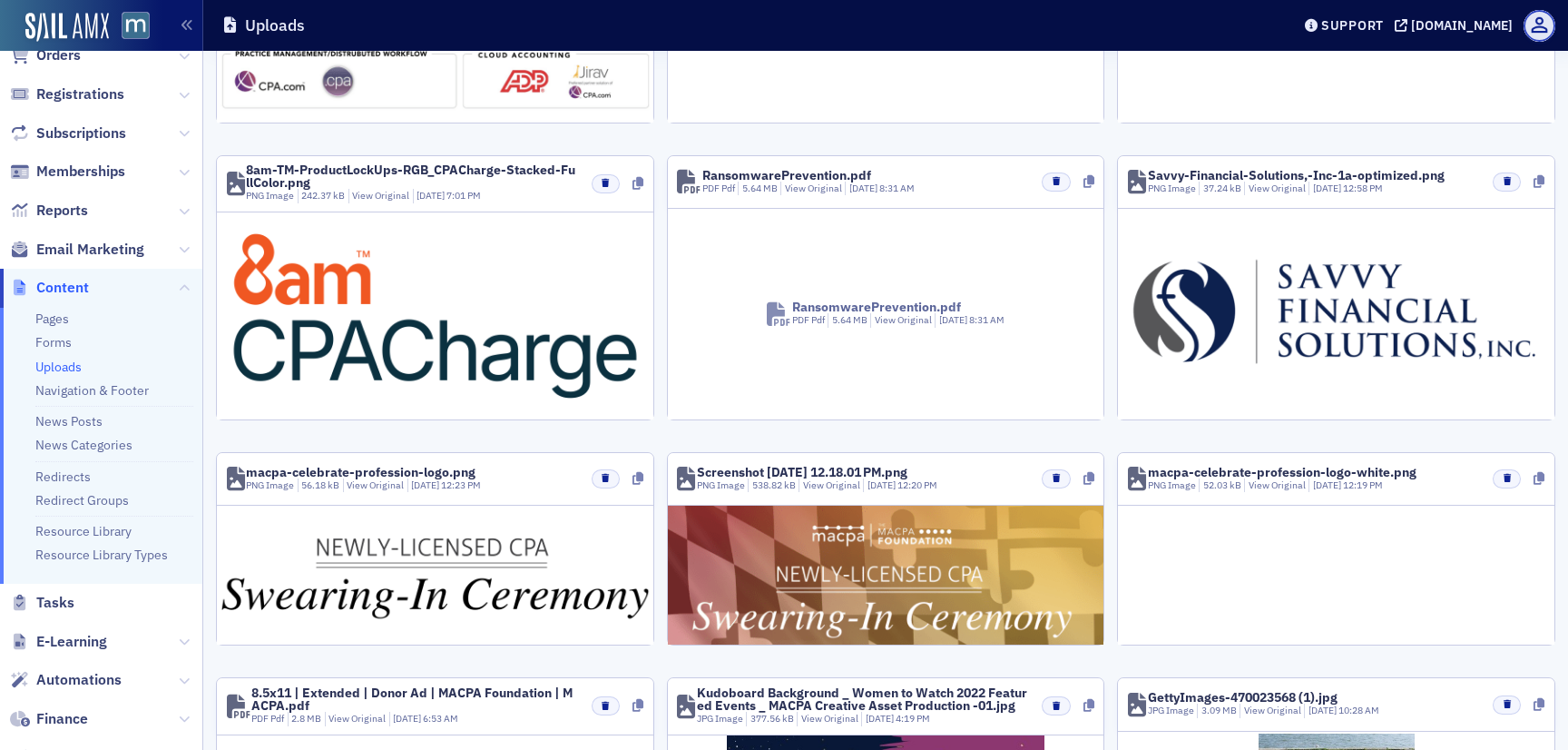
scroll to position [384, 0]
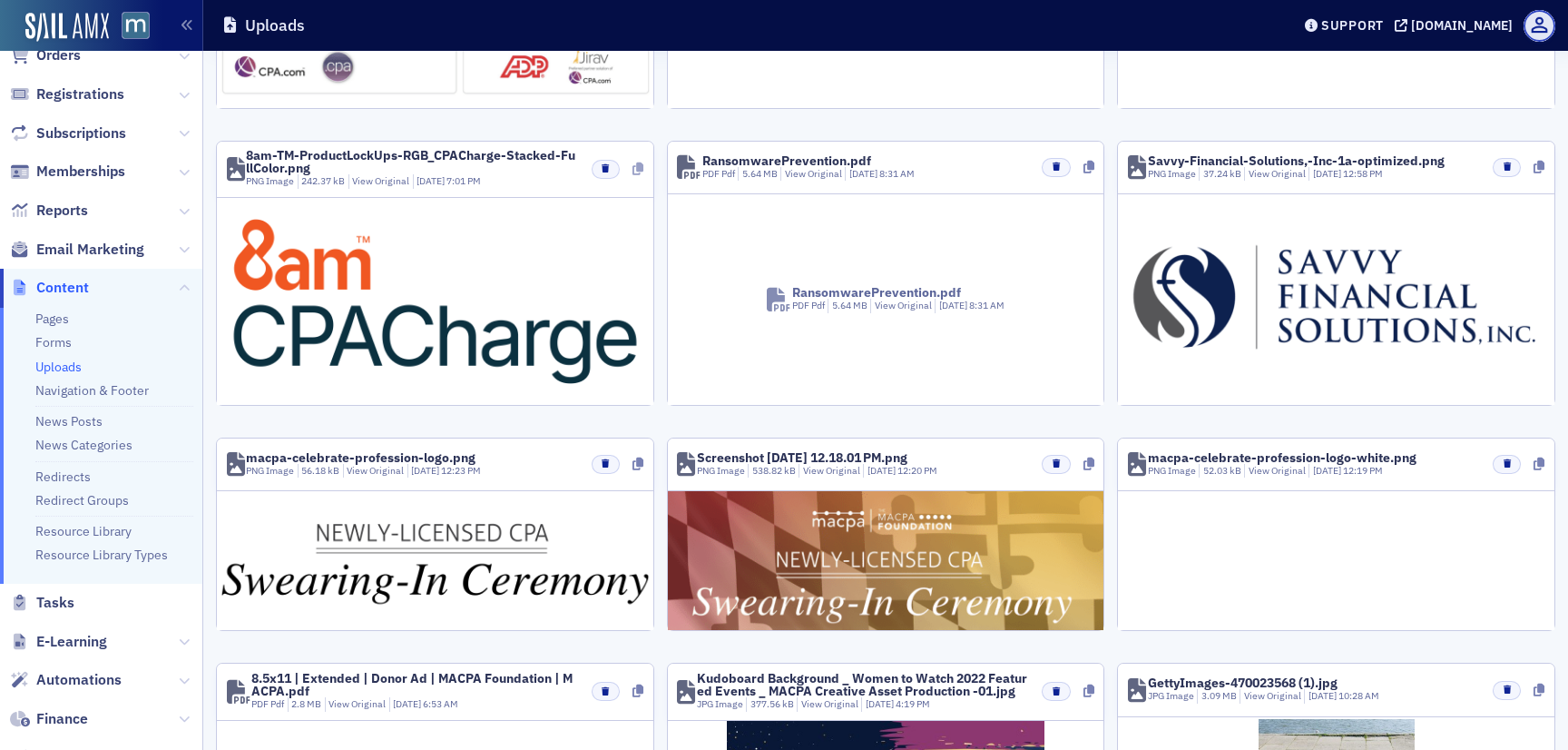
click at [638, 166] on icon at bounding box center [637, 168] width 11 height 13
